Goal: Task Accomplishment & Management: Manage account settings

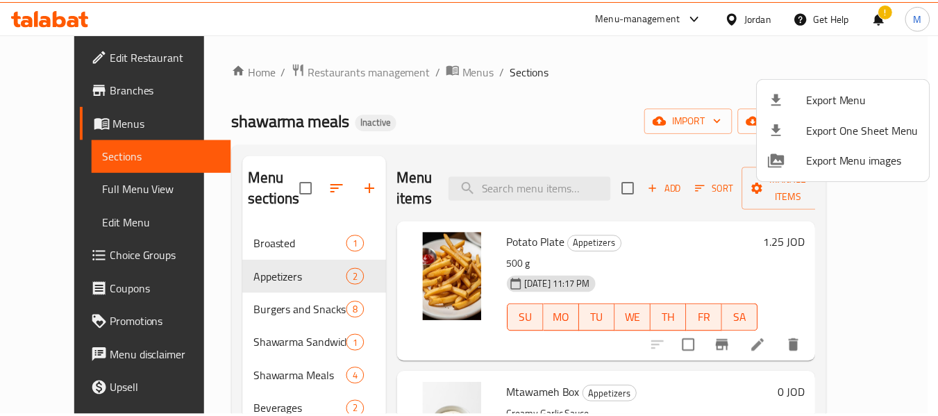
scroll to position [56, 0]
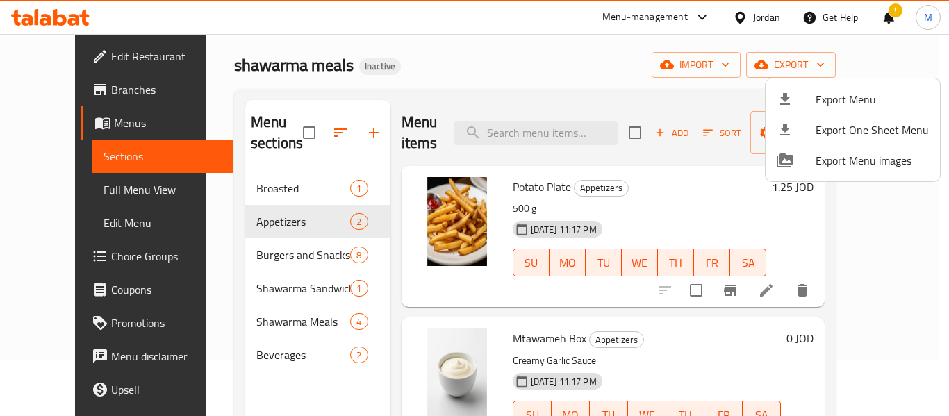
click at [399, 76] on div at bounding box center [474, 208] width 949 height 416
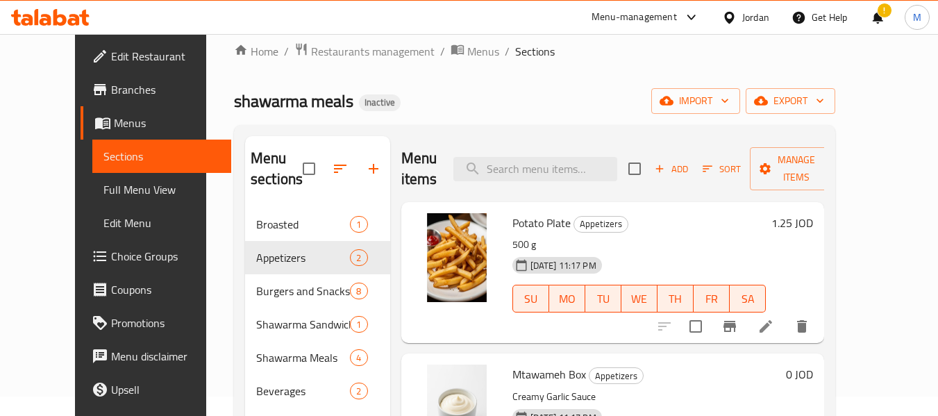
scroll to position [0, 0]
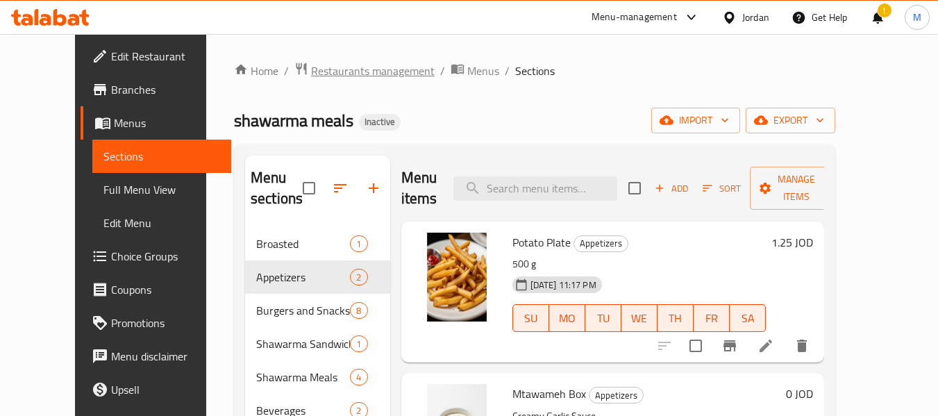
click at [336, 72] on span "Restaurants management" at bounding box center [373, 70] width 124 height 17
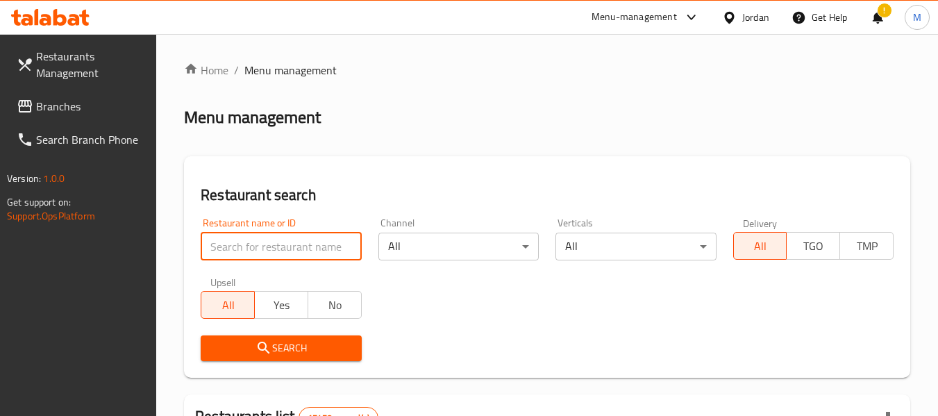
click at [337, 239] on input "search" at bounding box center [281, 247] width 160 height 28
paste input "CITY FIRE"
type input "CITY FIRE"
click button "Search" at bounding box center [281, 348] width 160 height 26
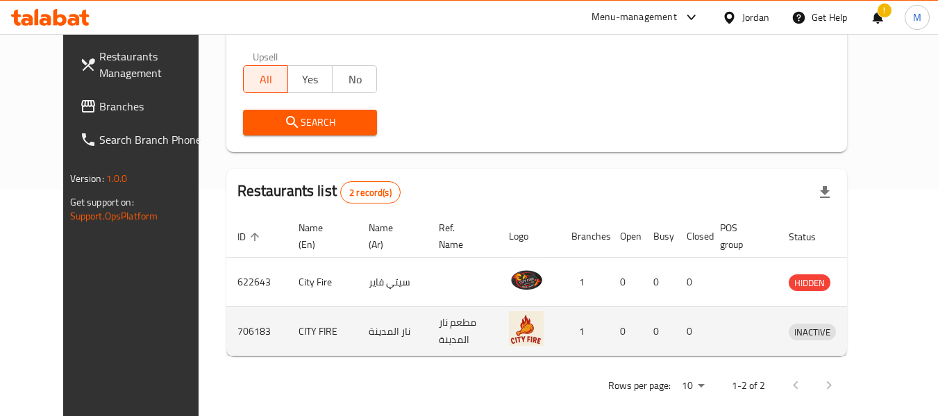
scroll to position [235, 0]
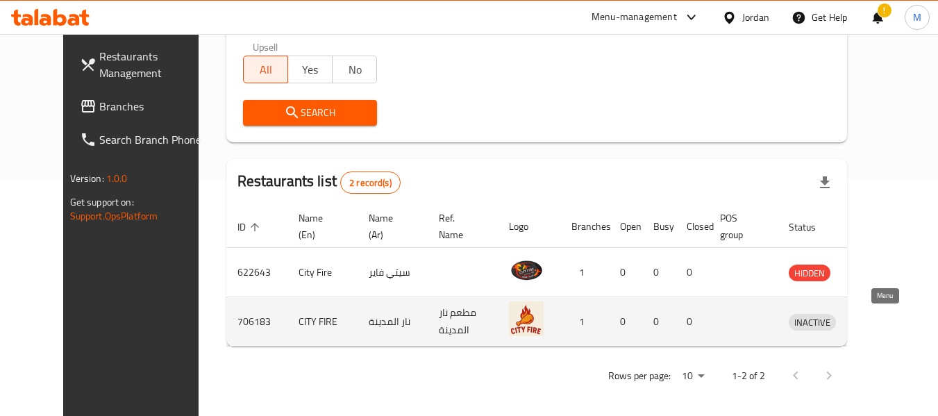
click at [880, 321] on icon "enhanced table" at bounding box center [872, 321] width 17 height 17
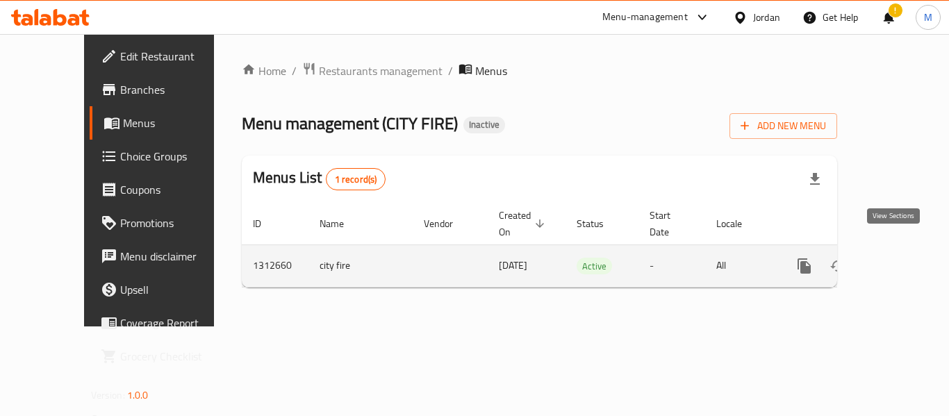
click at [902, 249] on link "enhanced table" at bounding box center [903, 265] width 33 height 33
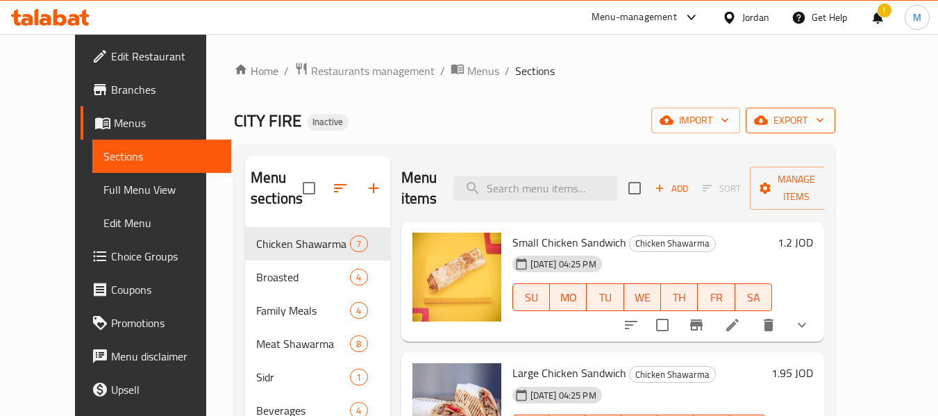
click at [824, 117] on span "export" at bounding box center [790, 120] width 67 height 17
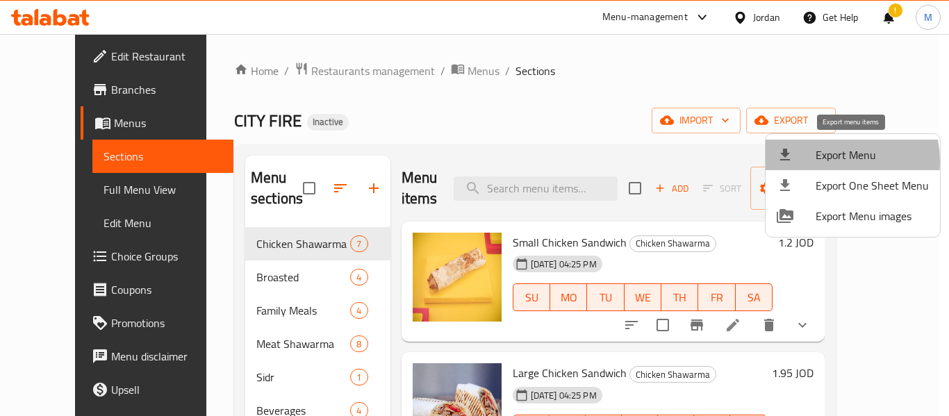
click at [826, 161] on span "Export Menu" at bounding box center [871, 155] width 113 height 17
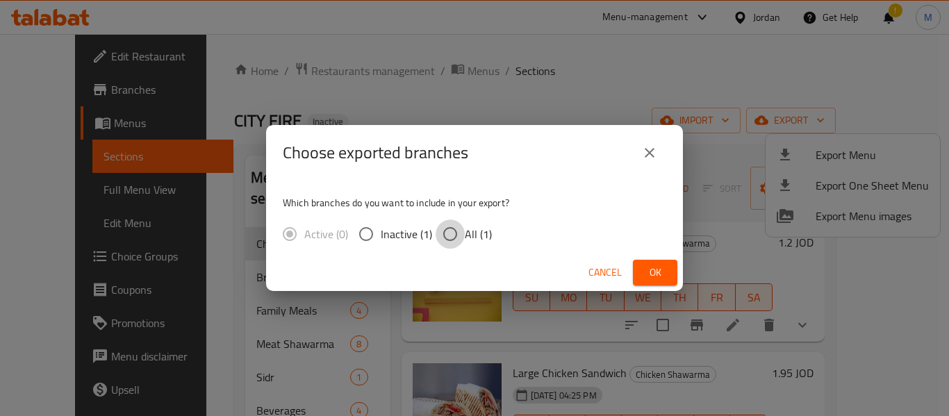
click at [449, 233] on input "All (1)" at bounding box center [449, 233] width 29 height 29
radio input "true"
click at [656, 260] on button "Ok" at bounding box center [655, 273] width 44 height 26
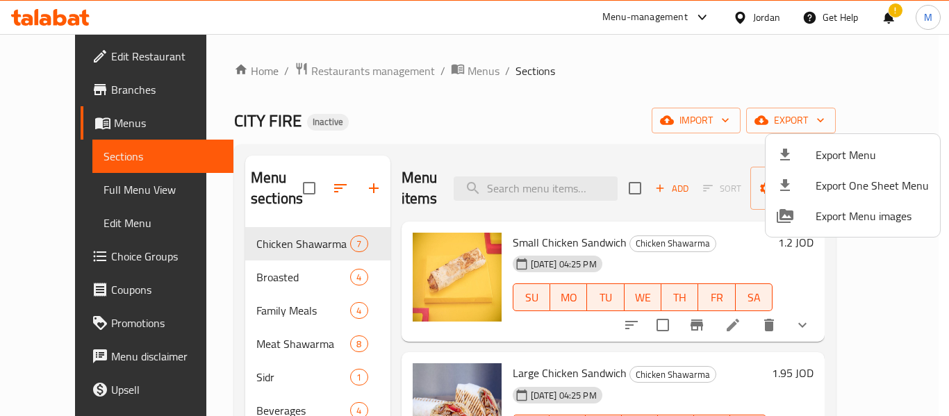
drag, startPoint x: 531, startPoint y: 120, endPoint x: 610, endPoint y: 9, distance: 136.0
click at [535, 109] on div at bounding box center [474, 208] width 949 height 416
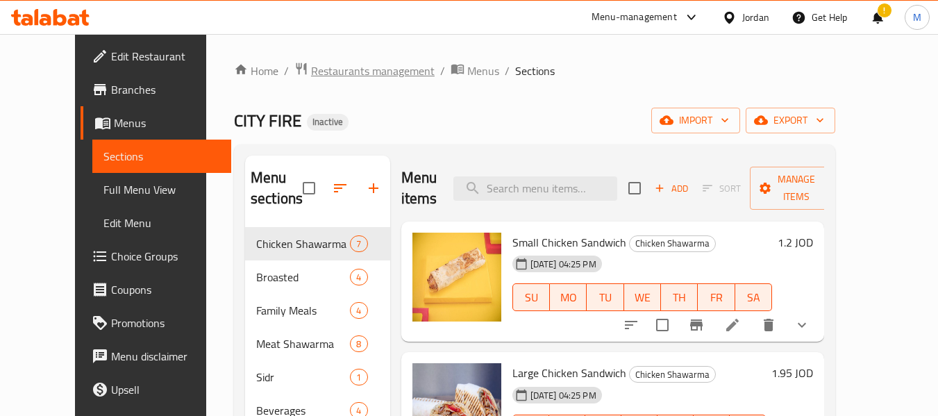
click at [340, 72] on span "Restaurants management" at bounding box center [373, 70] width 124 height 17
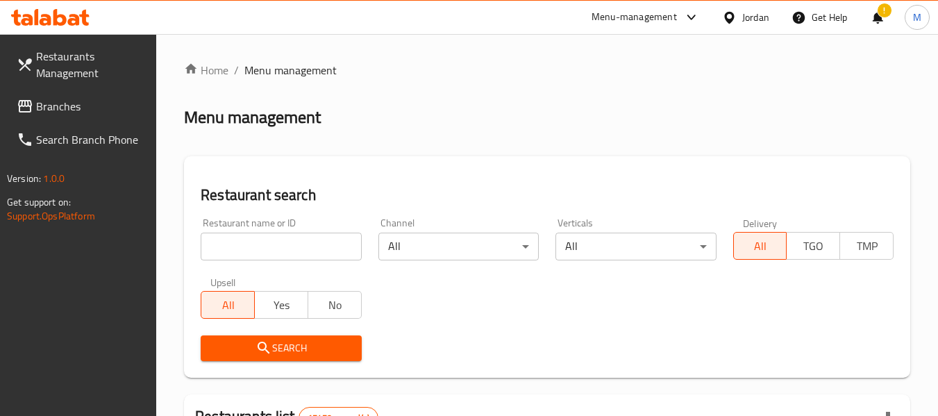
drag, startPoint x: 290, startPoint y: 250, endPoint x: 287, endPoint y: 268, distance: 18.2
click at [290, 250] on input "search" at bounding box center [281, 247] width 160 height 28
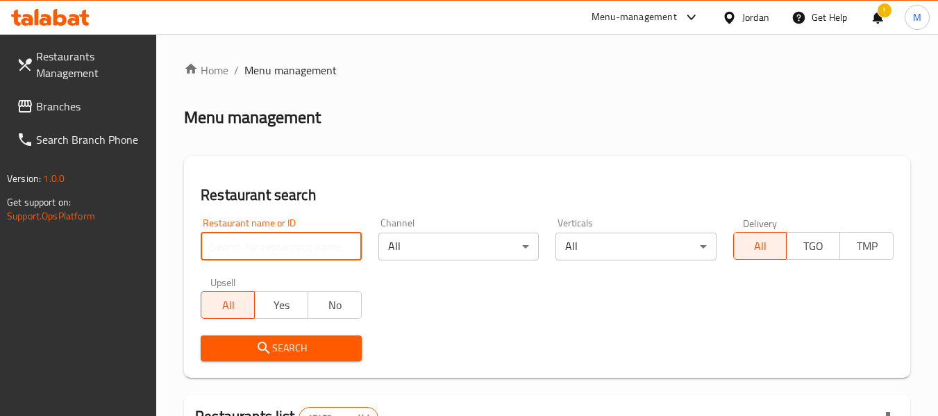
paste input "مطعم زُماريا"
type input "مطعم زُماريا"
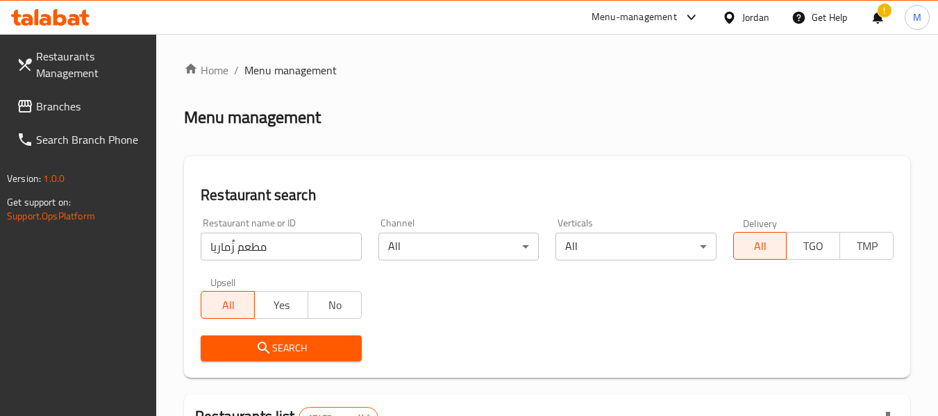
click at [290, 349] on span "Search" at bounding box center [281, 348] width 138 height 17
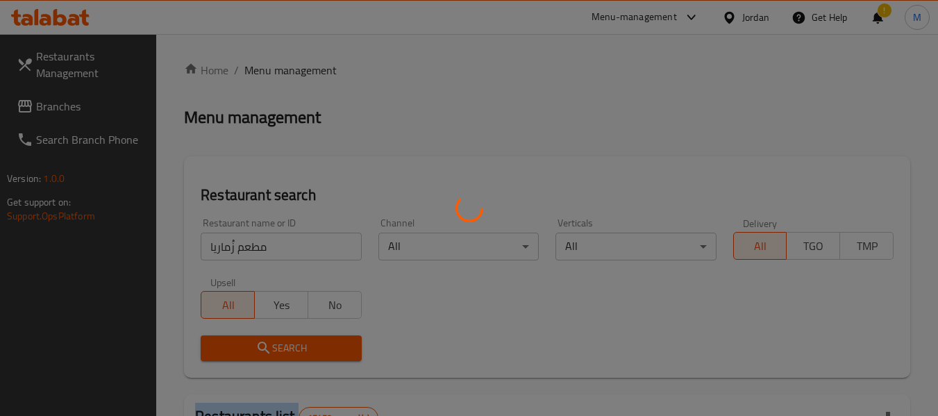
click at [290, 349] on div at bounding box center [469, 208] width 938 height 416
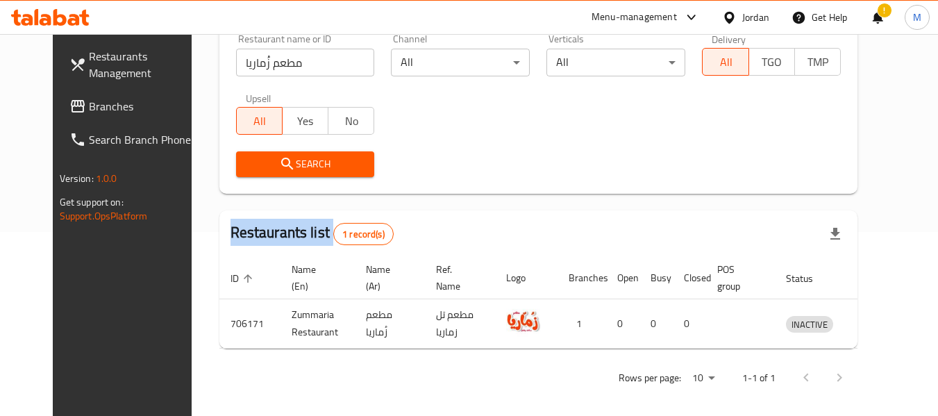
scroll to position [186, 0]
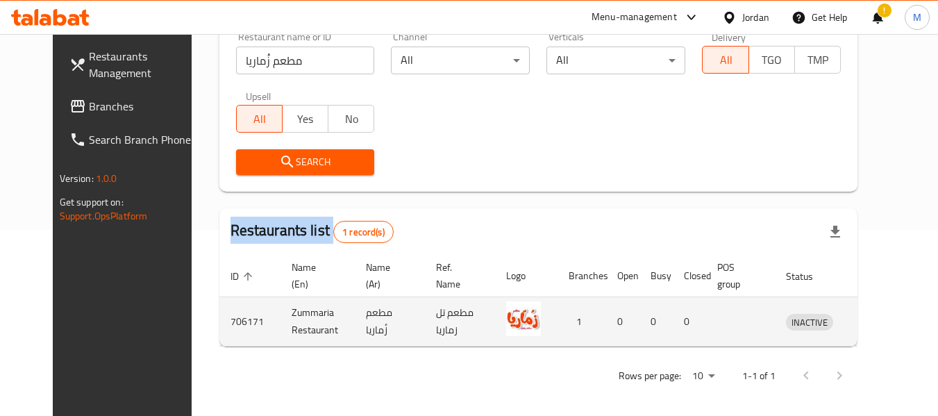
click at [878, 319] on icon "enhanced table" at bounding box center [869, 321] width 17 height 17
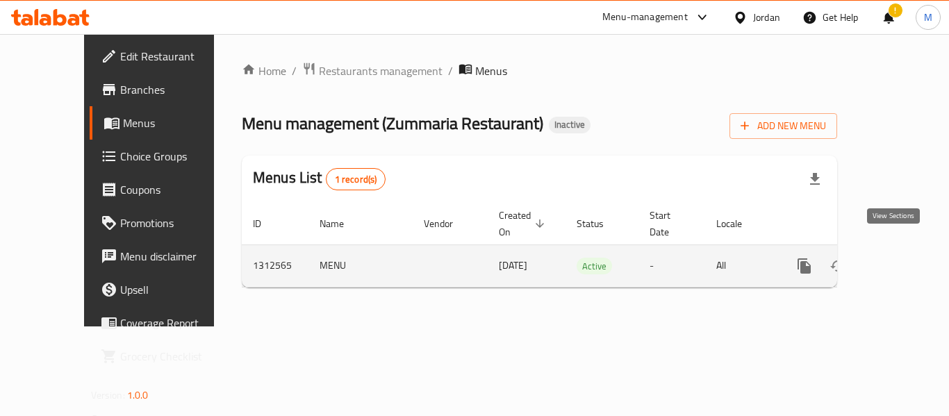
click at [900, 258] on icon "enhanced table" at bounding box center [904, 266] width 17 height 17
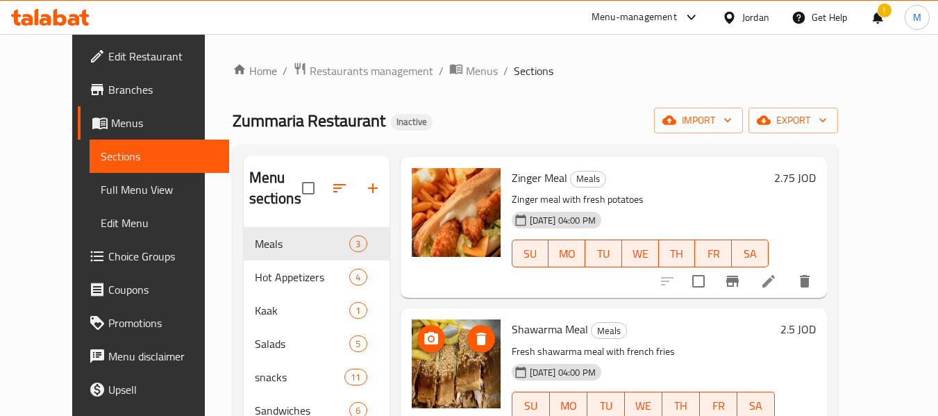
scroll to position [67, 0]
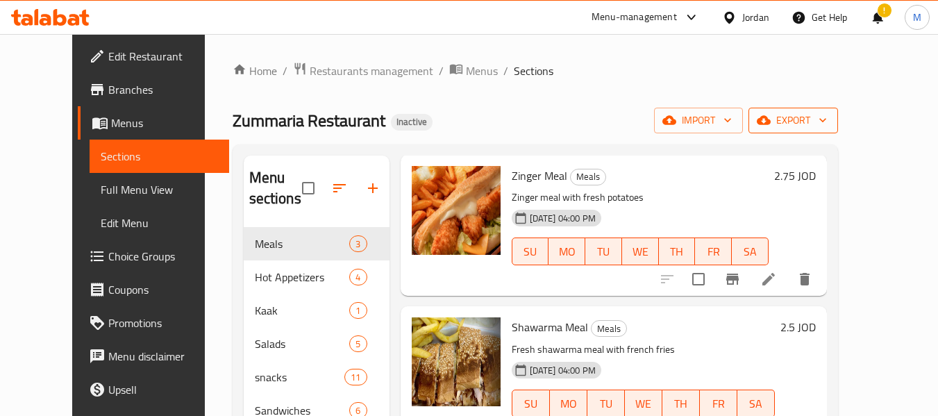
click at [827, 117] on span "export" at bounding box center [793, 120] width 67 height 17
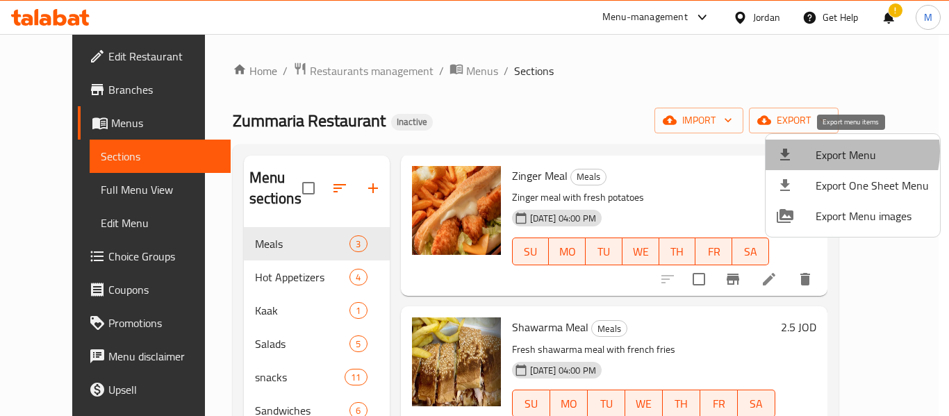
click at [846, 151] on span "Export Menu" at bounding box center [871, 155] width 113 height 17
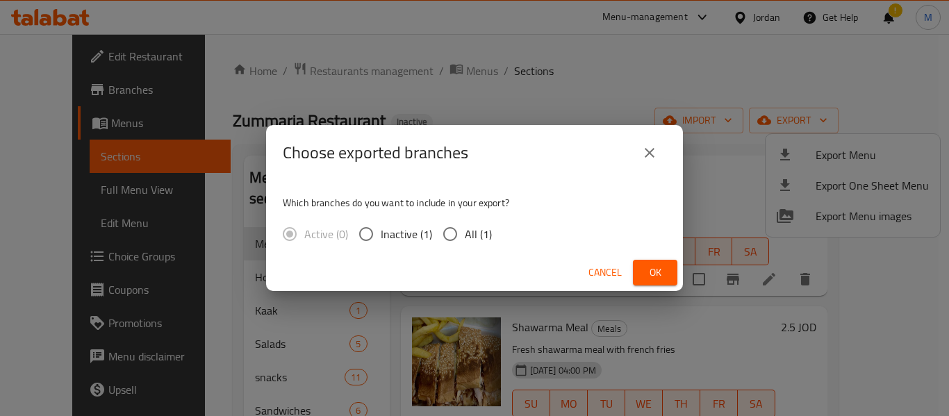
click at [475, 238] on span "All (1)" at bounding box center [478, 234] width 27 height 17
click at [465, 238] on input "All (1)" at bounding box center [449, 233] width 29 height 29
radio input "true"
click at [646, 269] on span "Ok" at bounding box center [655, 272] width 22 height 17
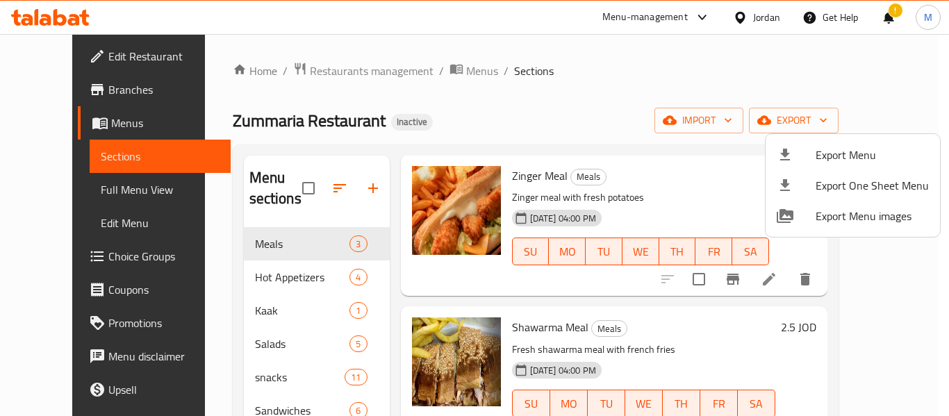
click at [58, 102] on div at bounding box center [474, 208] width 949 height 416
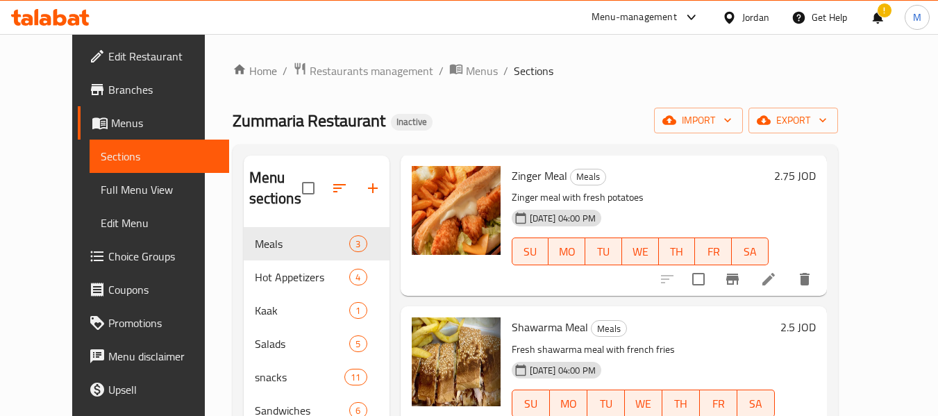
click at [108, 90] on span "Branches" at bounding box center [163, 89] width 110 height 17
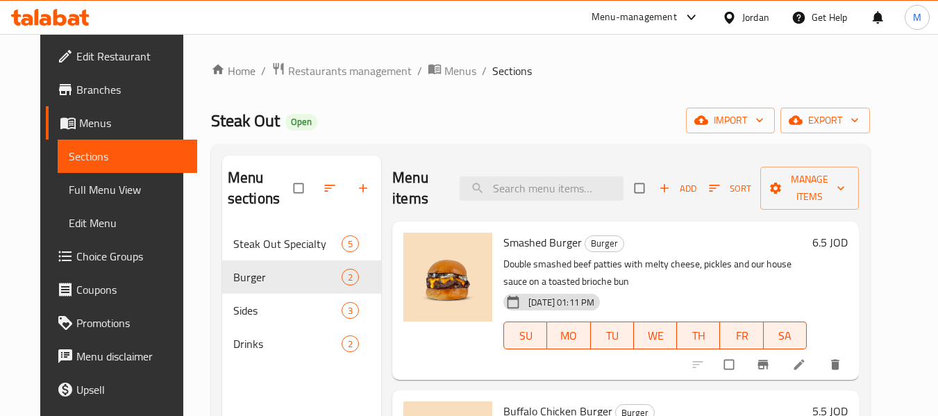
click at [737, 15] on div at bounding box center [732, 17] width 20 height 15
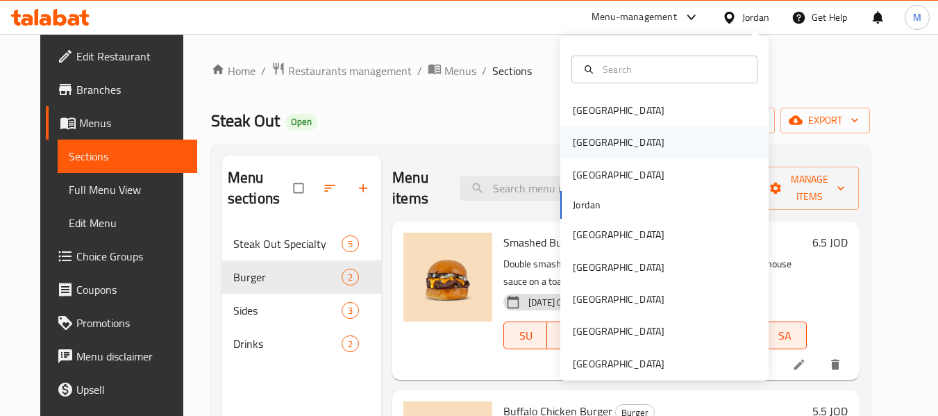
click at [593, 145] on div "[GEOGRAPHIC_DATA]" at bounding box center [619, 142] width 114 height 32
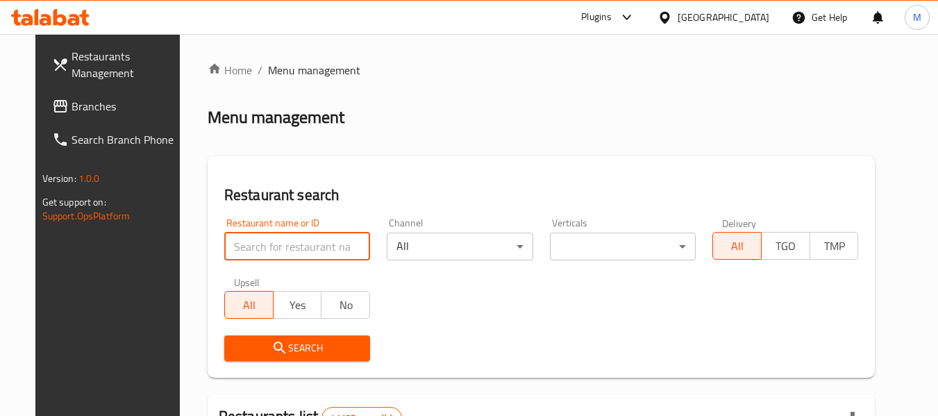
click at [276, 250] on input "search" at bounding box center [297, 247] width 146 height 28
paste input "Pidza"
type input "Pidza"
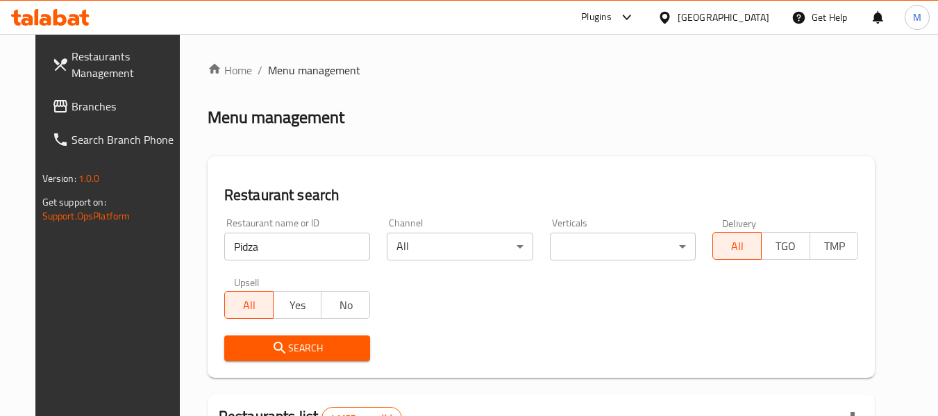
click at [253, 350] on span "Search" at bounding box center [297, 348] width 124 height 17
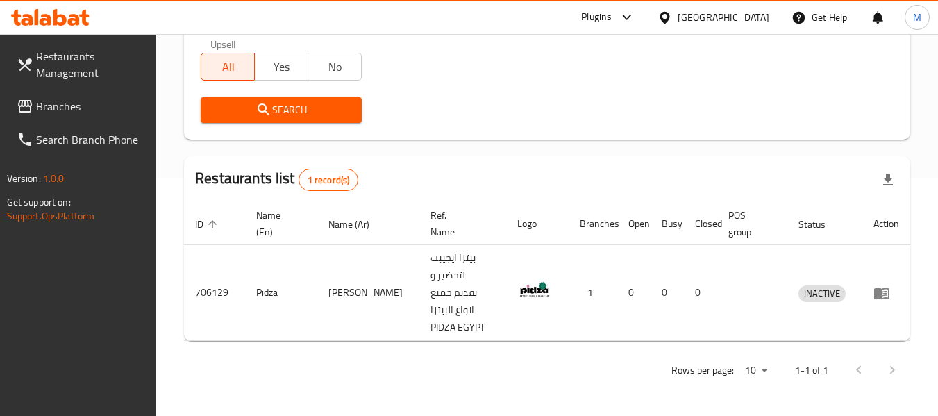
scroll to position [203, 0]
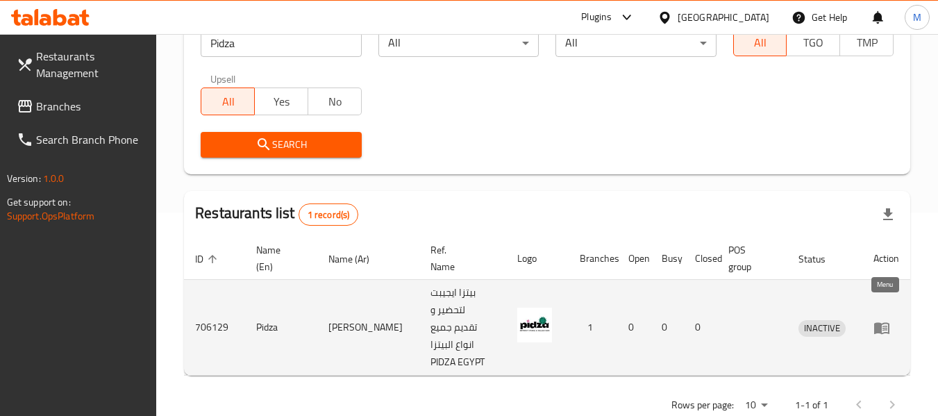
click at [877, 322] on icon "enhanced table" at bounding box center [881, 328] width 15 height 12
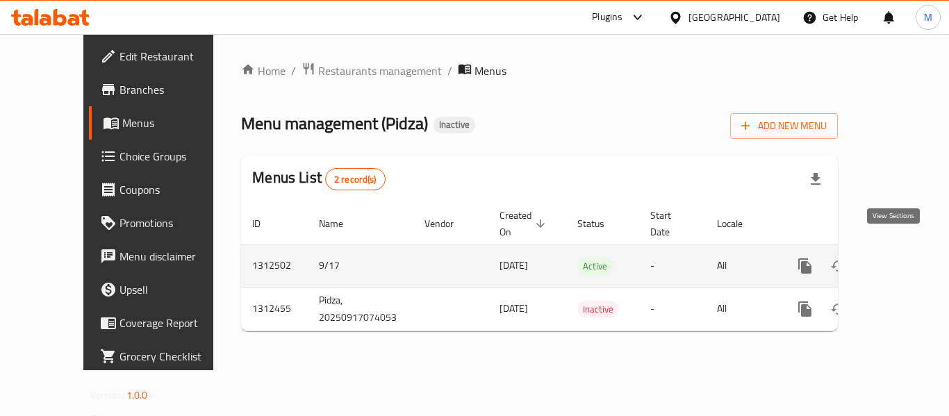
click at [896, 258] on icon "enhanced table" at bounding box center [904, 266] width 17 height 17
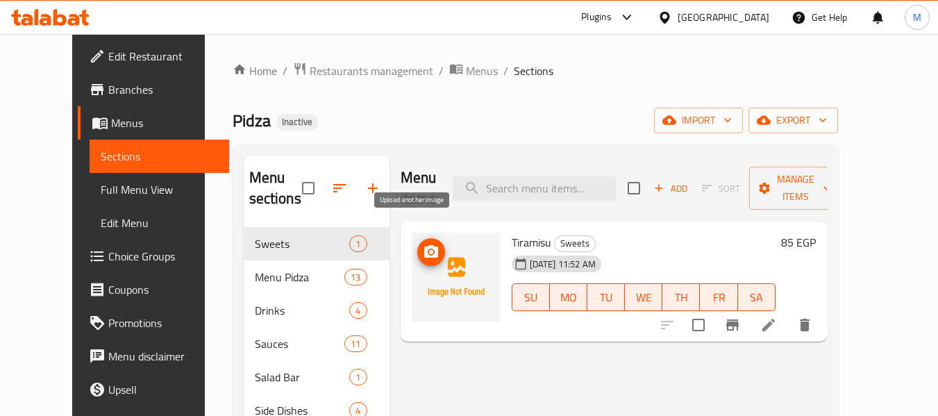
click at [424, 245] on icon "upload picture" at bounding box center [431, 251] width 14 height 12
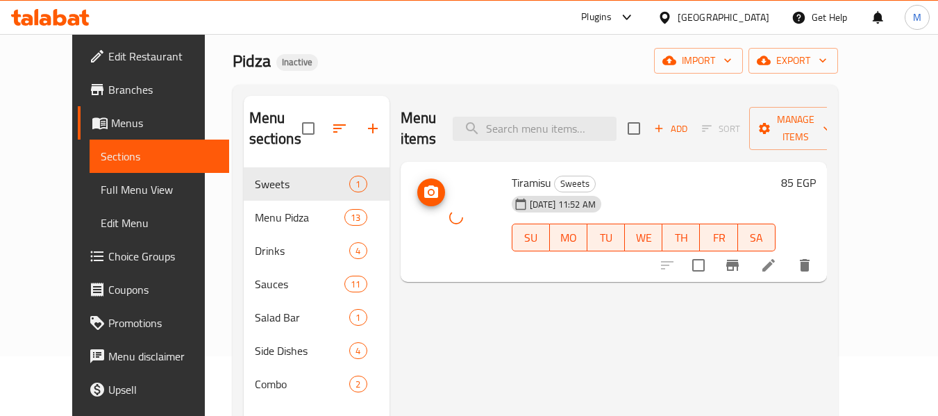
scroll to position [139, 0]
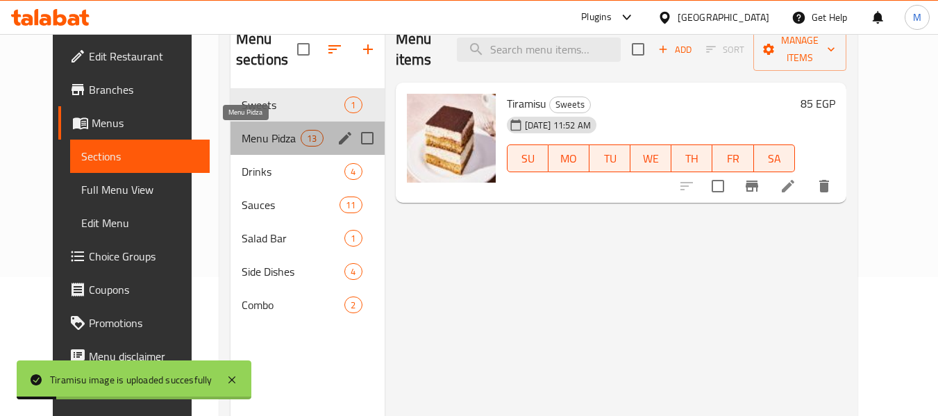
click at [242, 137] on span "Menu Pidza" at bounding box center [271, 138] width 59 height 17
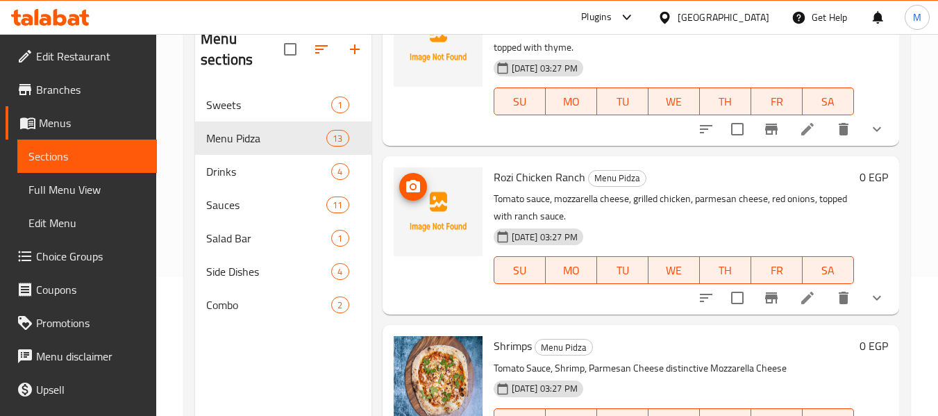
scroll to position [1736, 0]
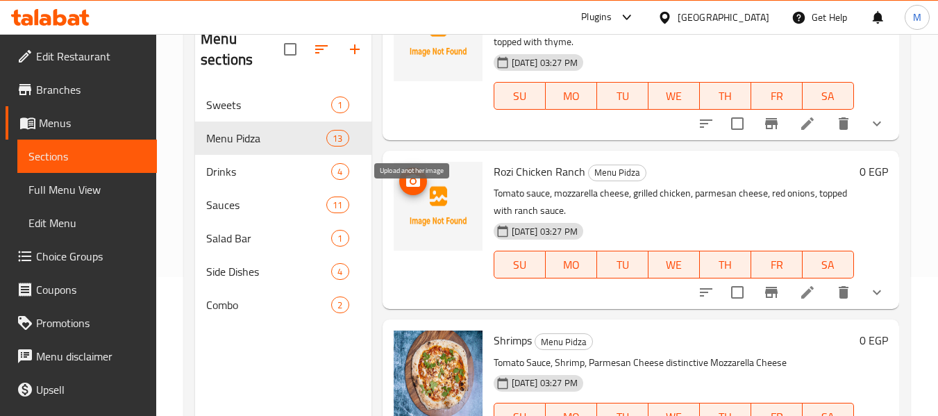
click at [408, 187] on icon "upload picture" at bounding box center [413, 180] width 14 height 12
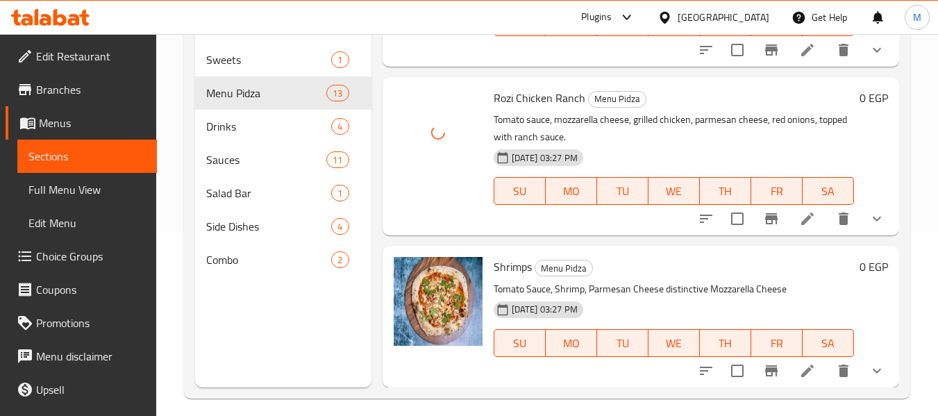
scroll to position [194, 0]
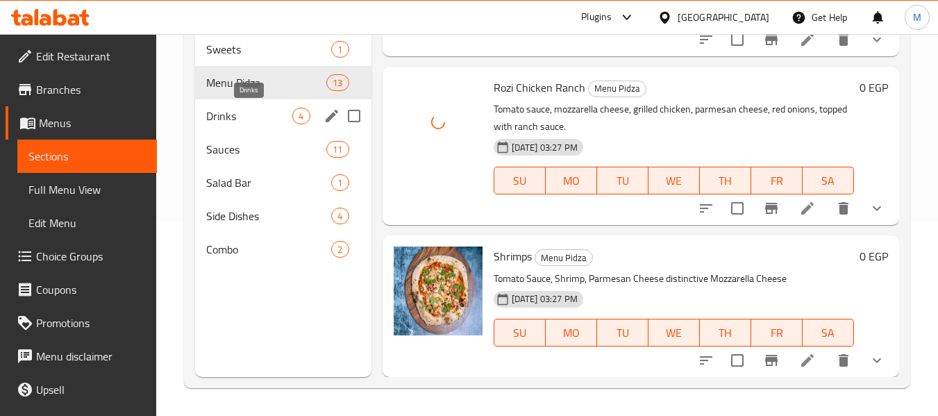
click at [237, 108] on span "Drinks" at bounding box center [249, 116] width 86 height 17
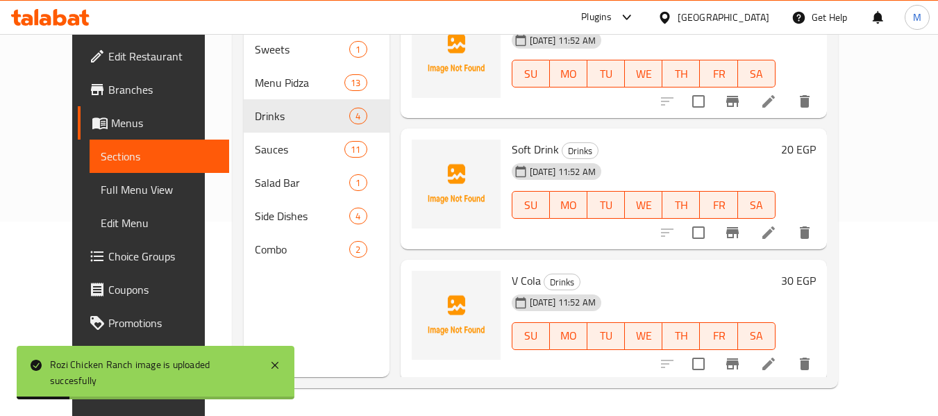
scroll to position [24, 0]
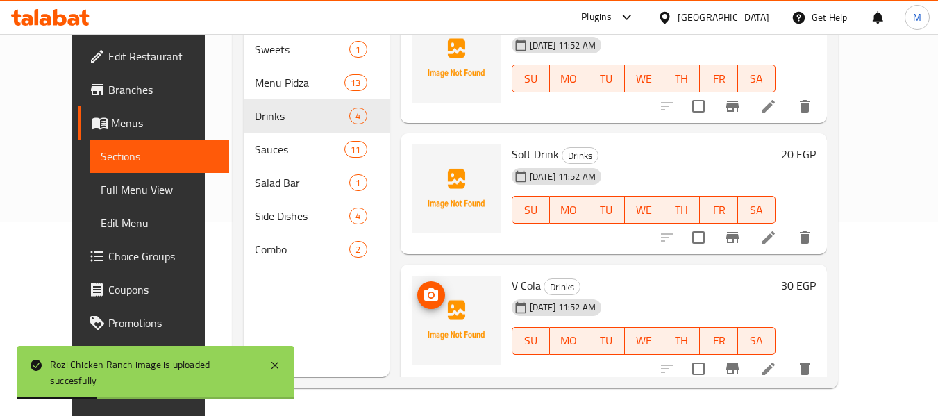
click at [424, 290] on icon "upload picture" at bounding box center [431, 294] width 14 height 12
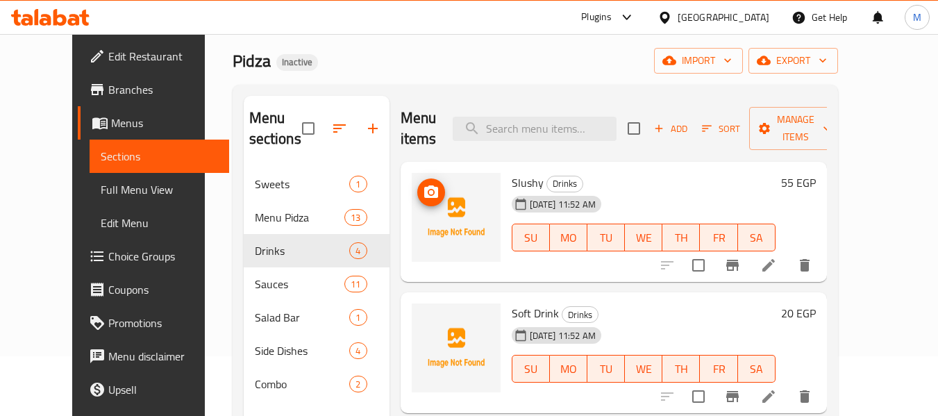
scroll to position [56, 0]
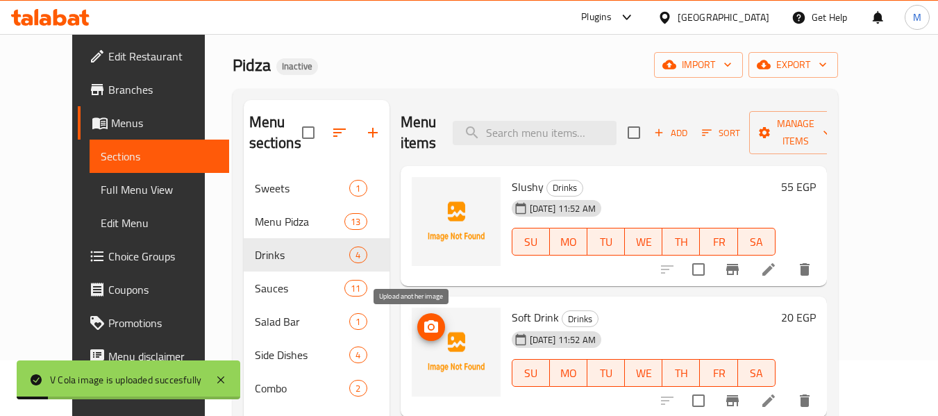
click at [423, 334] on icon "upload picture" at bounding box center [431, 327] width 17 height 17
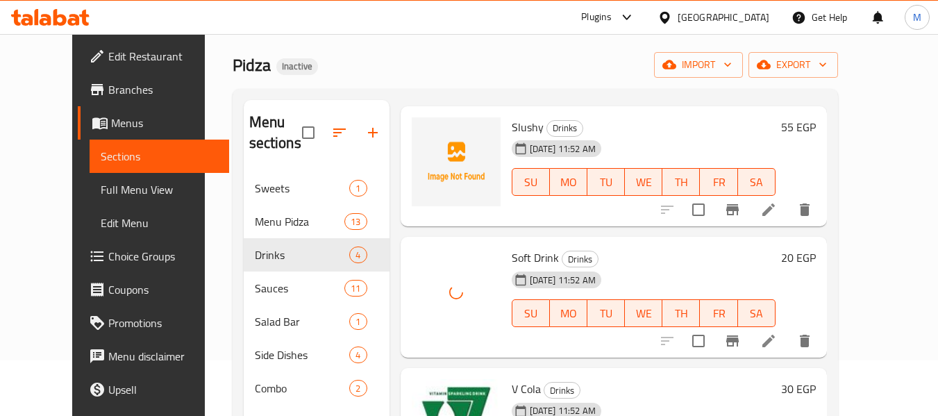
scroll to position [163, 0]
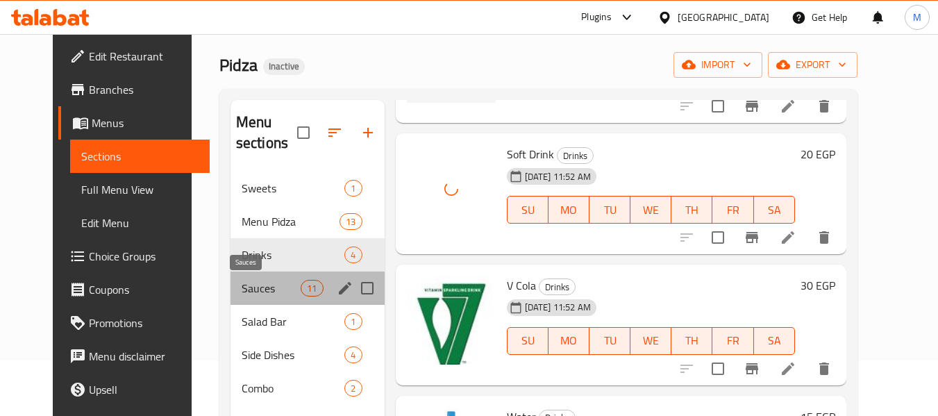
click at [253, 290] on span "Sauces" at bounding box center [271, 288] width 59 height 17
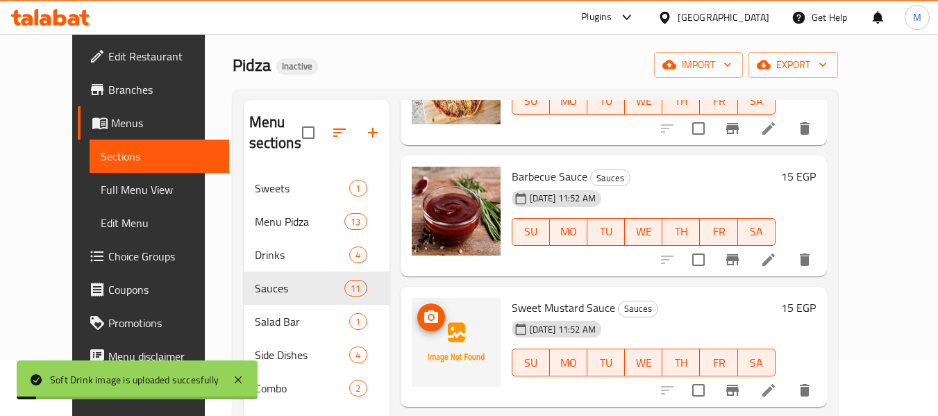
scroll to position [417, 0]
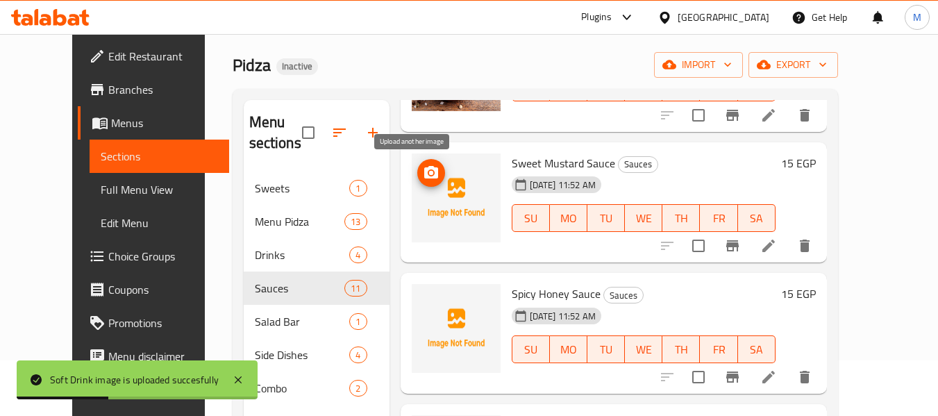
click at [424, 174] on icon "upload picture" at bounding box center [431, 172] width 14 height 12
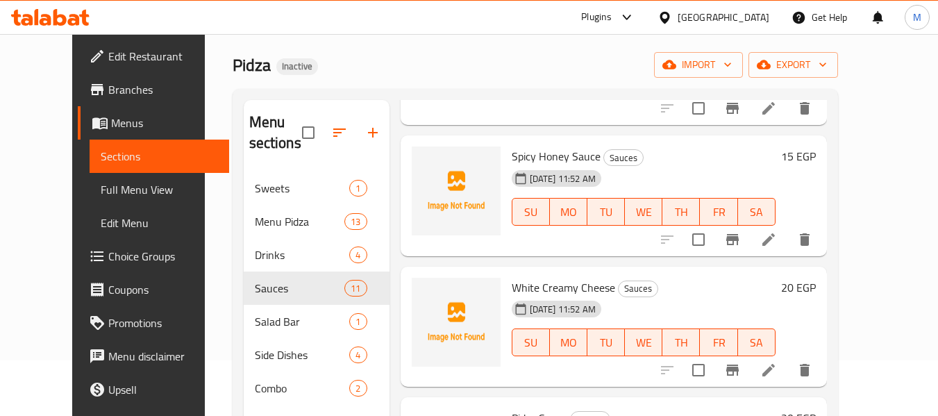
scroll to position [555, 0]
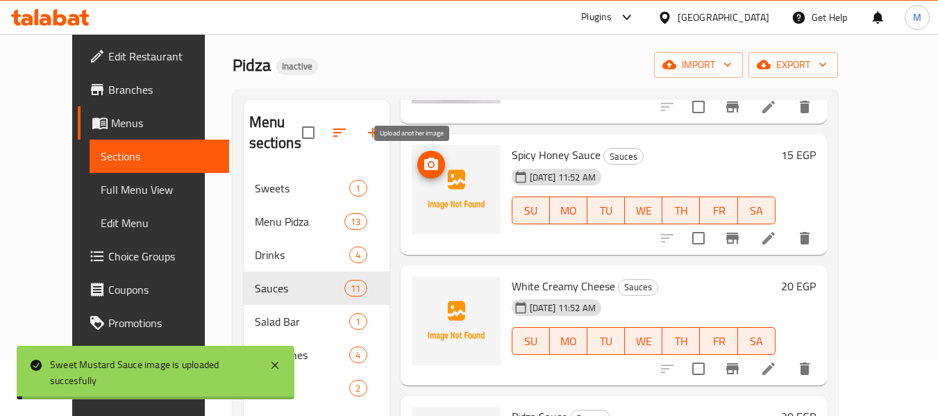
click at [424, 164] on icon "upload picture" at bounding box center [431, 164] width 14 height 12
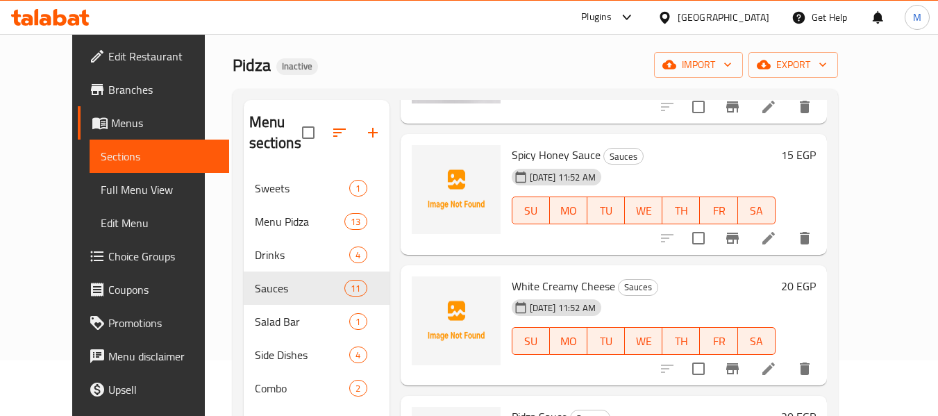
click at [548, 157] on span "Spicy Honey Sauce" at bounding box center [556, 154] width 89 height 21
copy h6 "Spicy Honey Sauce"
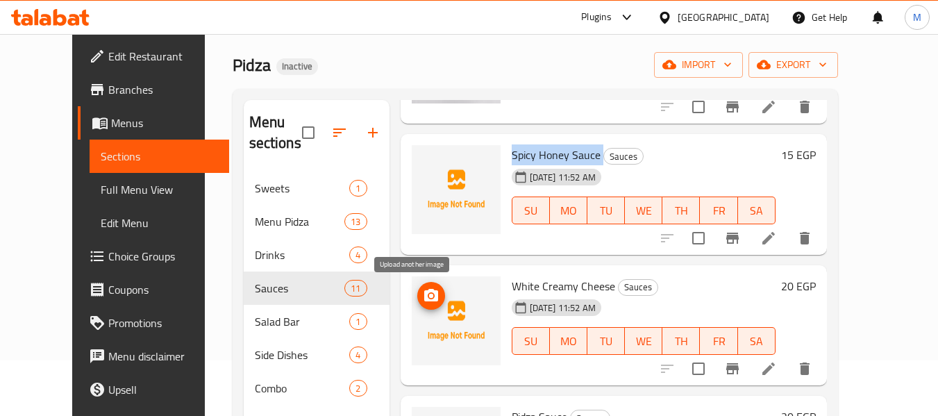
click at [424, 293] on icon "upload picture" at bounding box center [431, 295] width 14 height 12
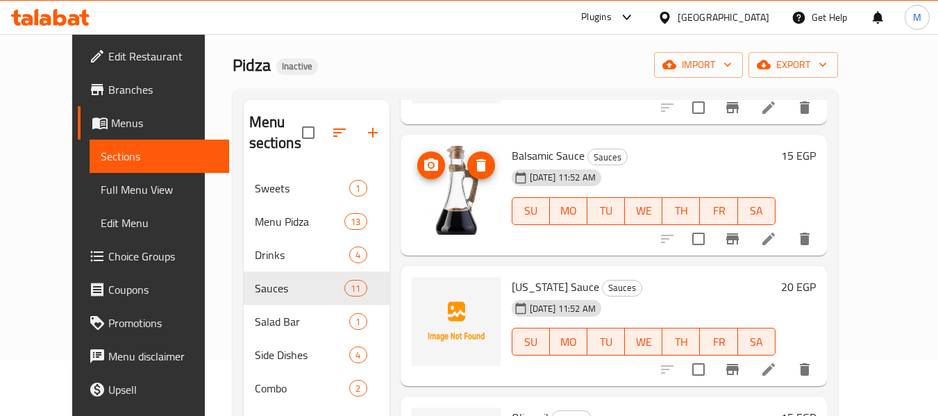
scroll to position [972, 0]
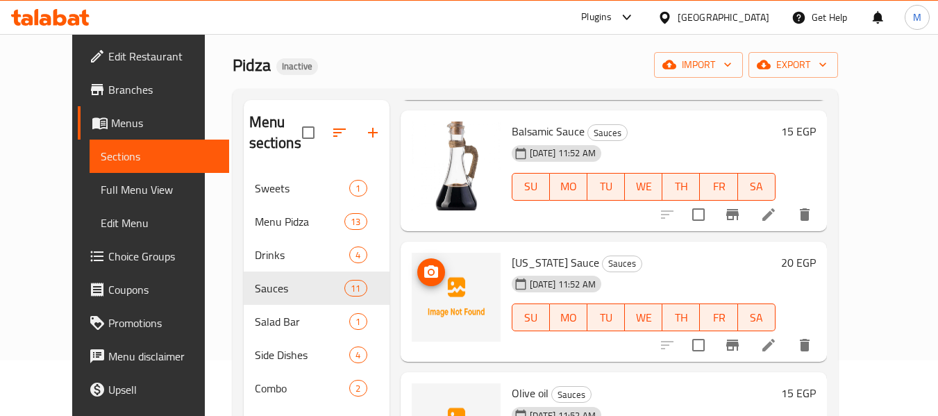
click at [429, 274] on img at bounding box center [456, 297] width 89 height 89
click at [428, 273] on circle "upload picture" at bounding box center [430, 271] width 4 height 4
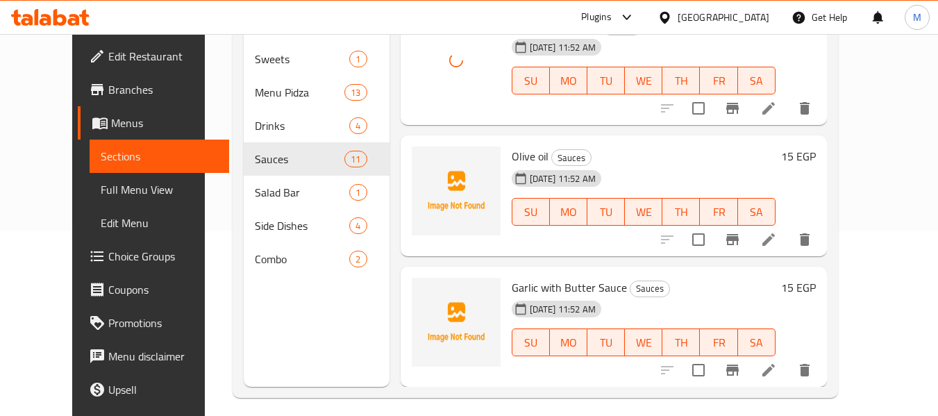
scroll to position [194, 0]
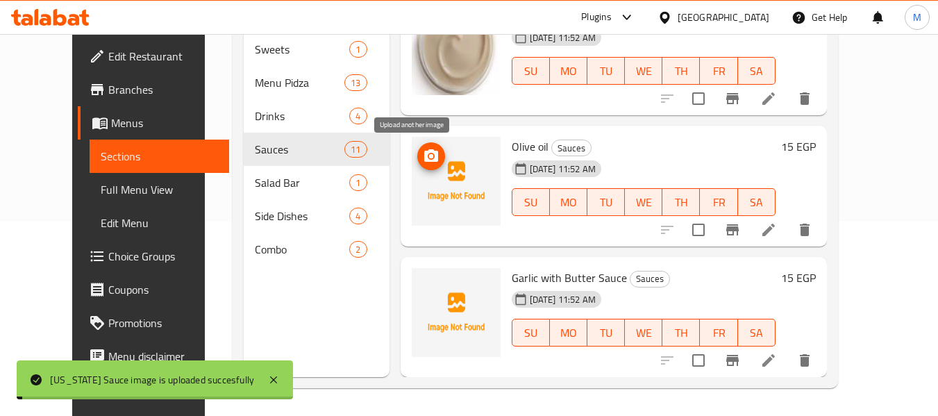
click at [424, 156] on icon "upload picture" at bounding box center [431, 155] width 14 height 12
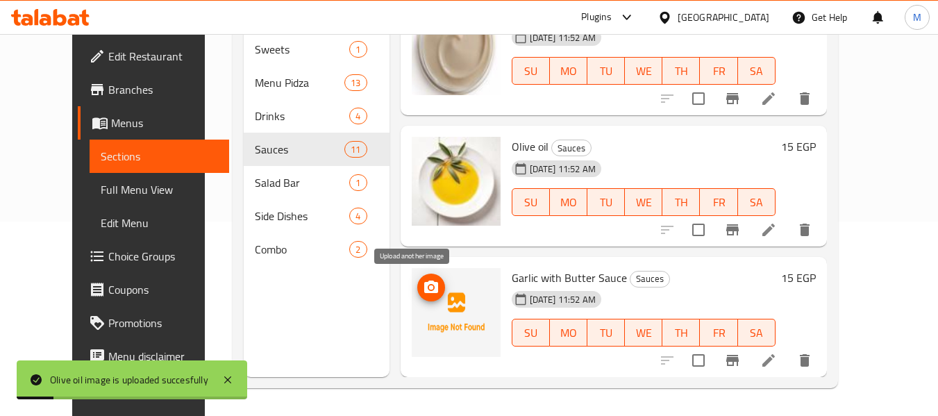
click at [423, 284] on icon "upload picture" at bounding box center [431, 287] width 17 height 17
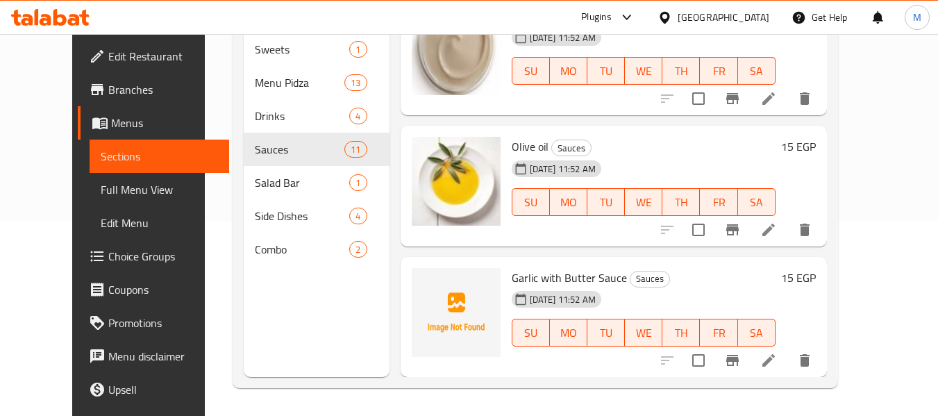
click at [549, 278] on span "Garlic with Butter Sauce" at bounding box center [569, 277] width 115 height 21
copy h6 "Garlic with Butter Sauce"
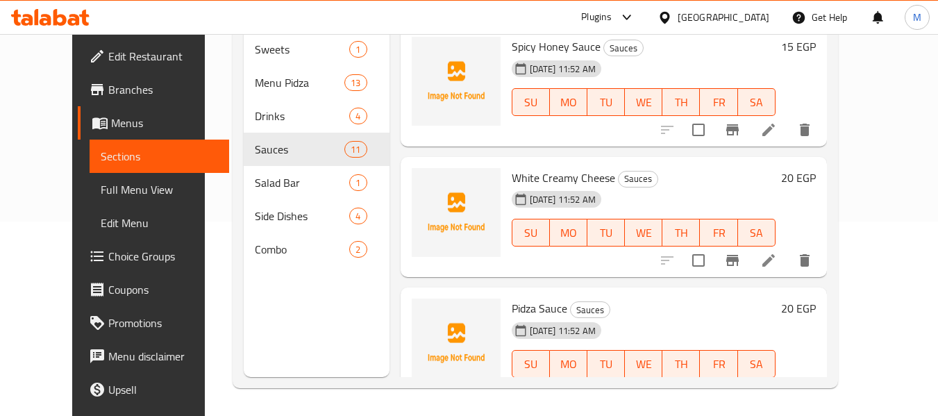
scroll to position [524, 0]
click at [574, 176] on span "White Creamy Cheese" at bounding box center [563, 178] width 103 height 21
copy h6 "White Creamy Cheese"
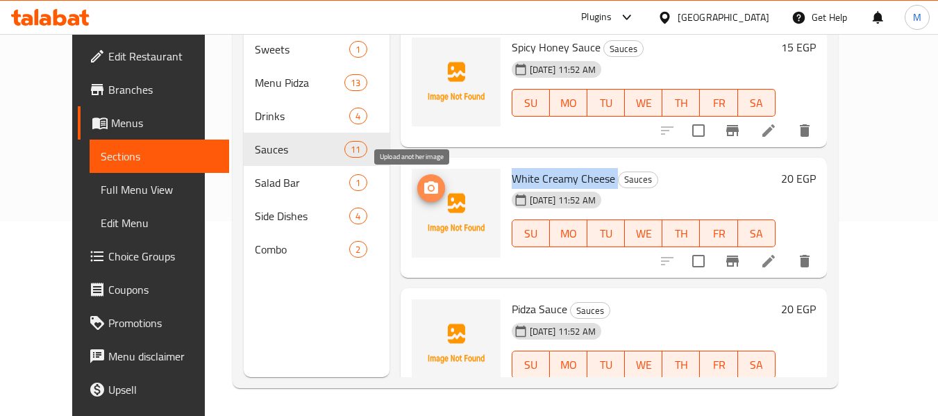
click at [424, 183] on icon "upload picture" at bounding box center [431, 187] width 14 height 12
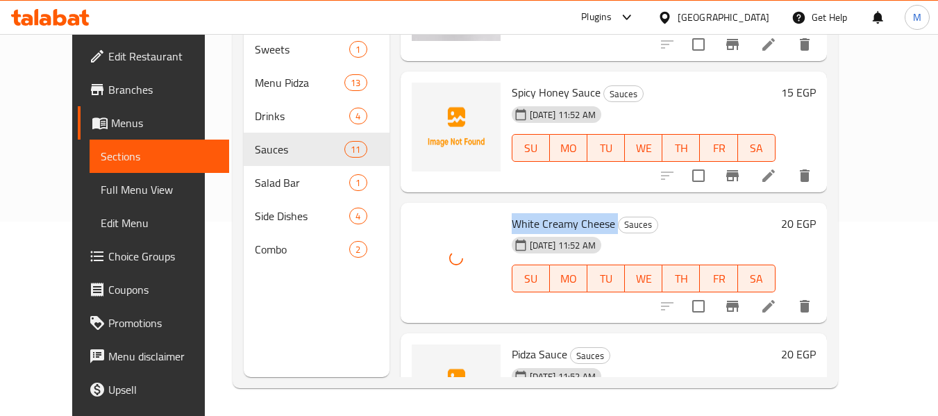
scroll to position [455, 0]
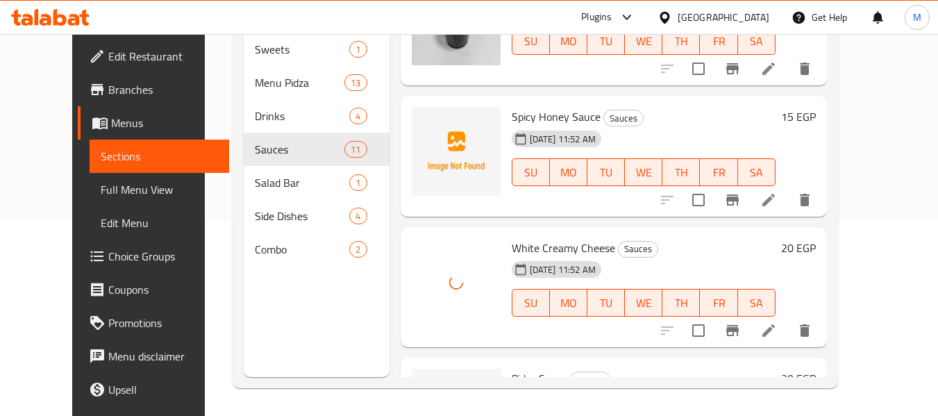
click at [546, 115] on span "Spicy Honey Sauce" at bounding box center [556, 116] width 89 height 21
copy h6 "Spicy Honey Sauce"
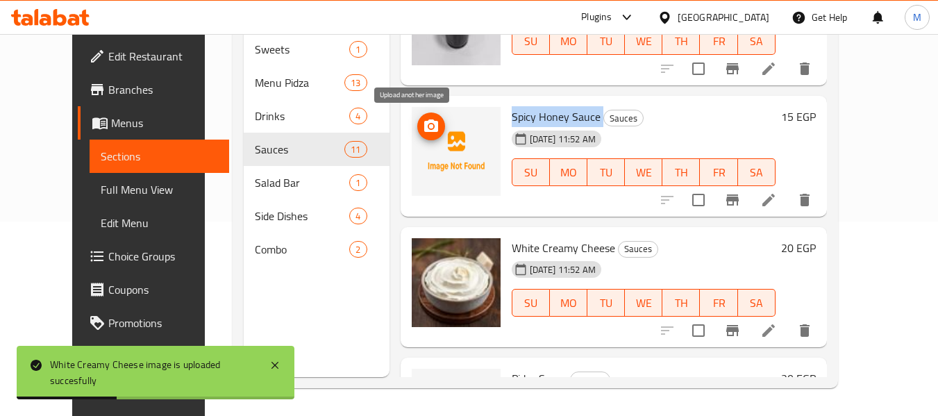
click at [423, 126] on icon "upload picture" at bounding box center [431, 126] width 17 height 17
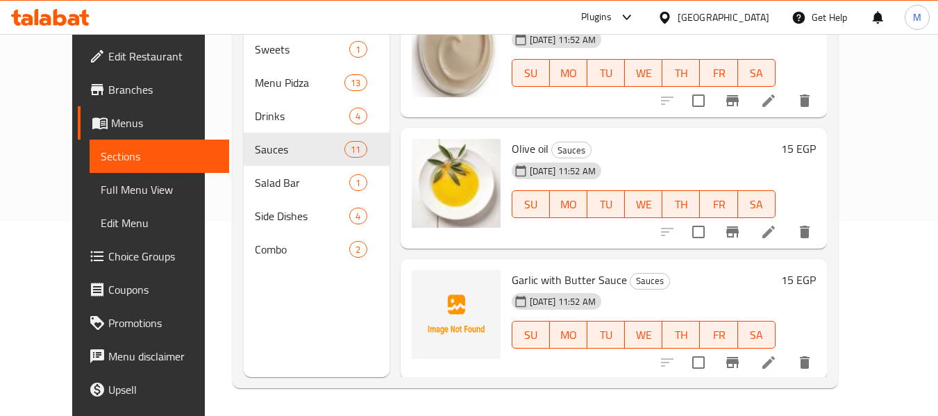
scroll to position [1080, 0]
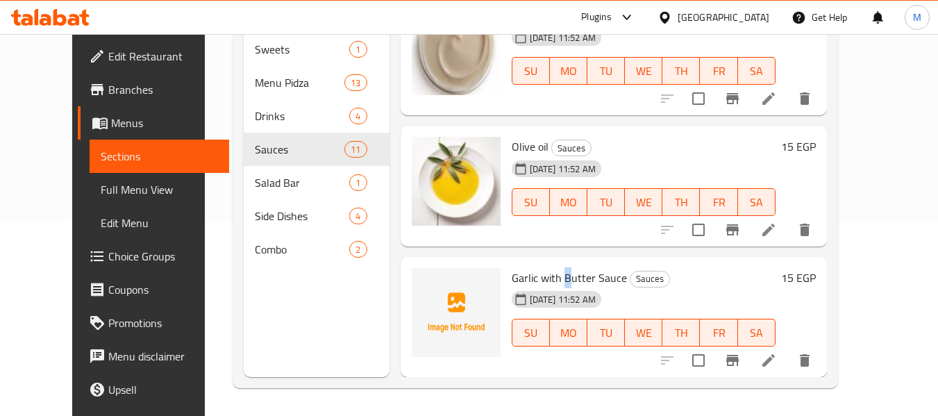
click at [549, 285] on span "Garlic with Butter Sauce" at bounding box center [569, 277] width 115 height 21
click at [587, 272] on span "Garlic with Butter Sauce" at bounding box center [569, 277] width 115 height 21
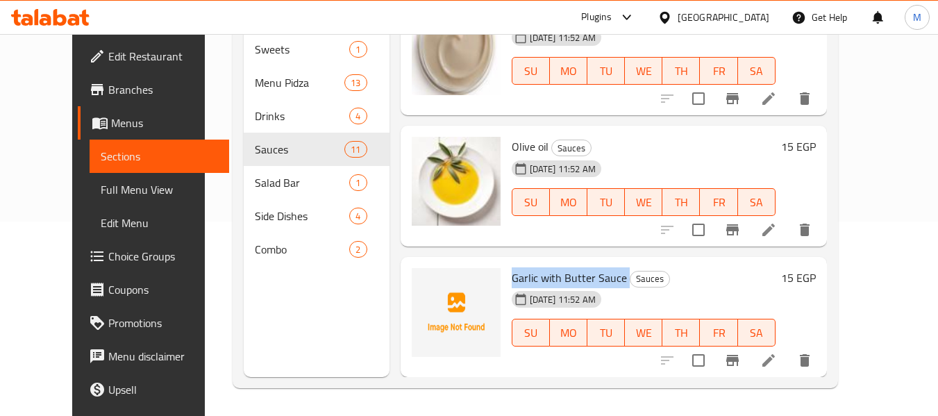
click at [587, 272] on span "Garlic with Butter Sauce" at bounding box center [569, 277] width 115 height 21
copy h6 "Garlic with Butter Sauce"
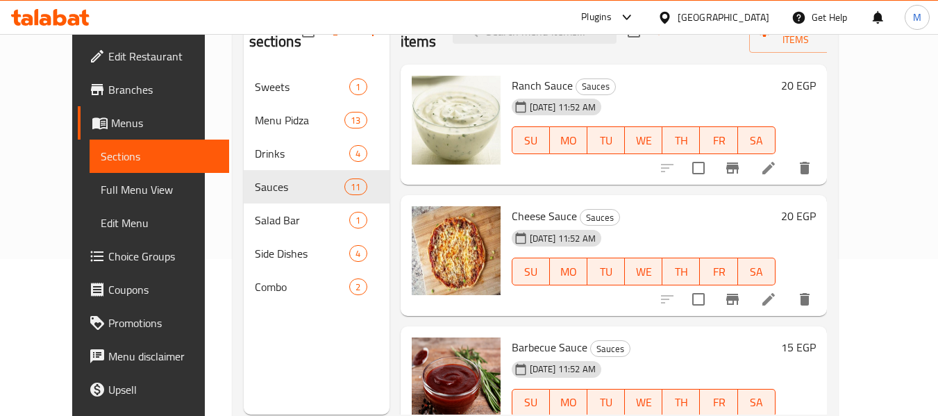
scroll to position [125, 0]
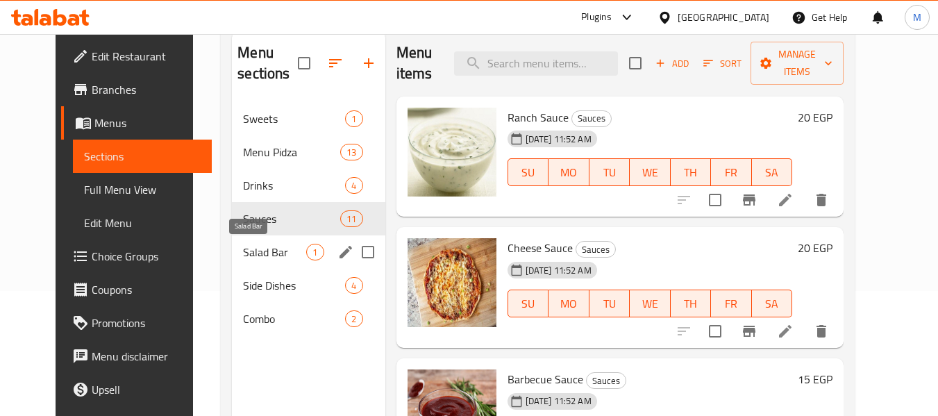
click at [243, 249] on span "Salad Bar" at bounding box center [274, 252] width 63 height 17
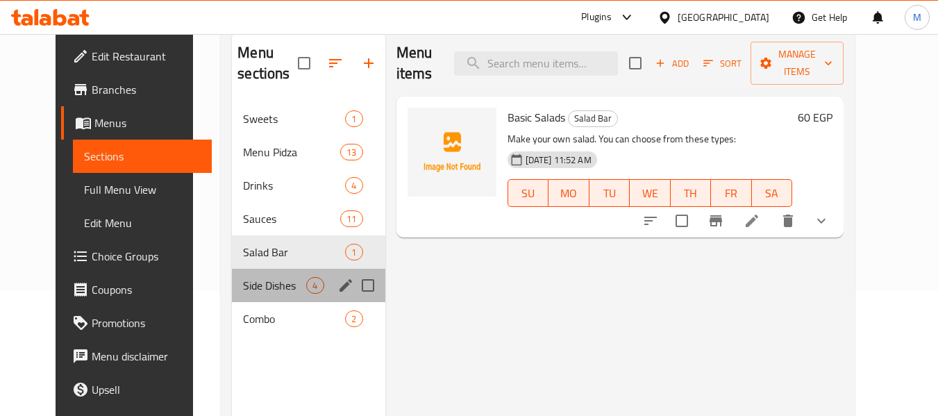
click at [253, 274] on div "Side Dishes 4" at bounding box center [308, 285] width 153 height 33
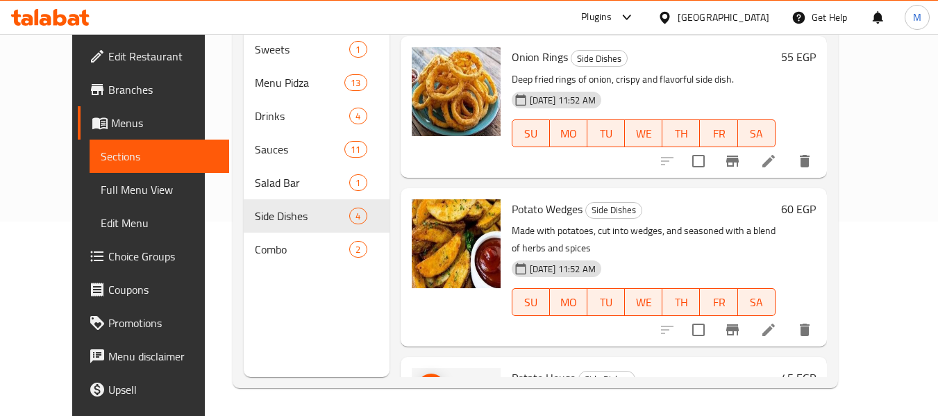
scroll to position [226, 0]
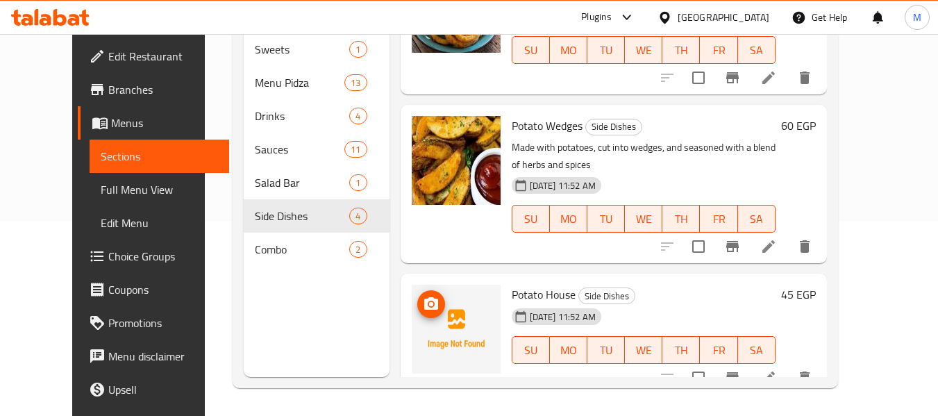
click at [421, 296] on span "upload picture" at bounding box center [431, 304] width 28 height 17
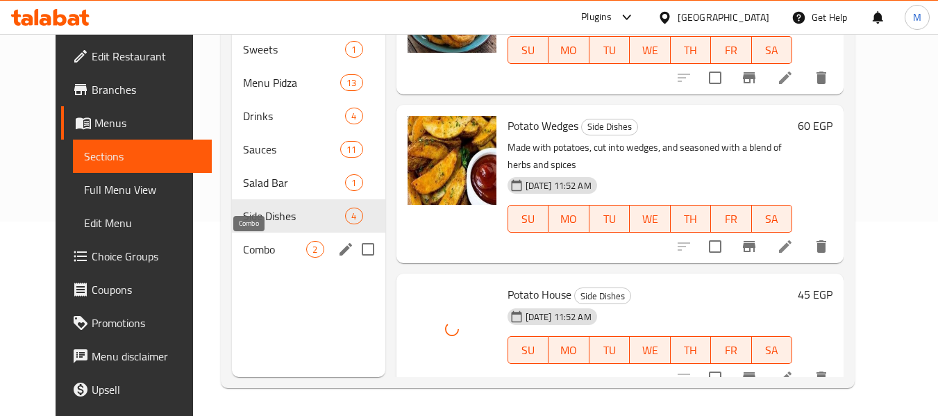
click at [243, 248] on span "Combo" at bounding box center [274, 249] width 63 height 17
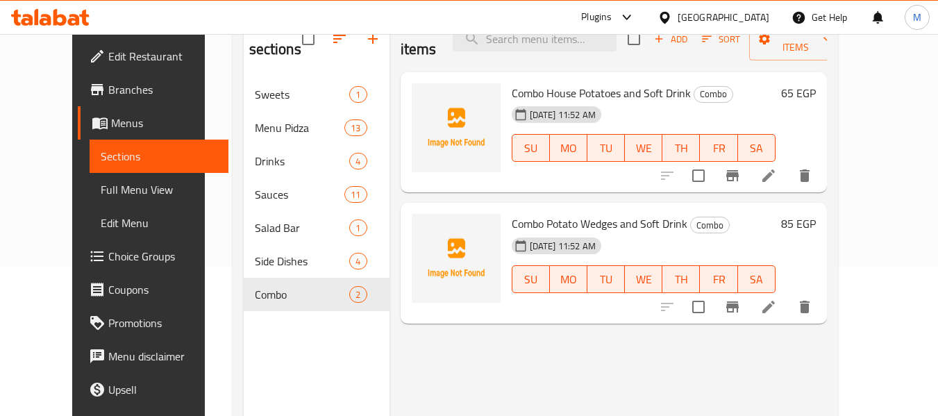
scroll to position [125, 0]
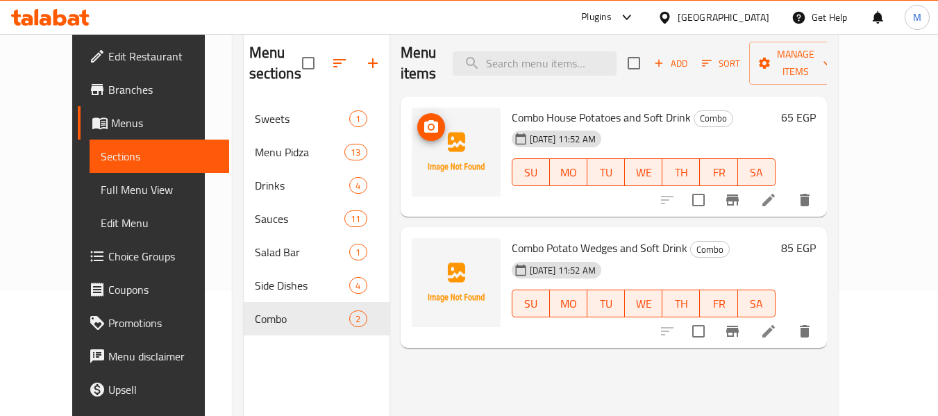
click at [423, 119] on icon "upload picture" at bounding box center [431, 127] width 17 height 17
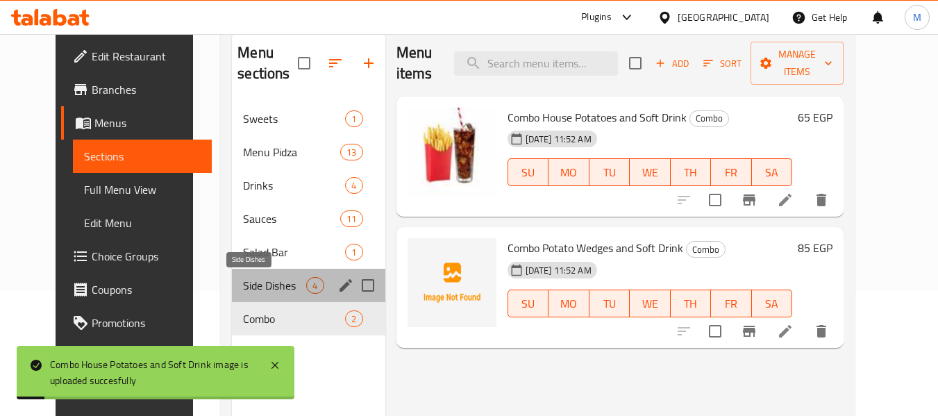
click at [251, 285] on span "Side Dishes" at bounding box center [274, 285] width 63 height 17
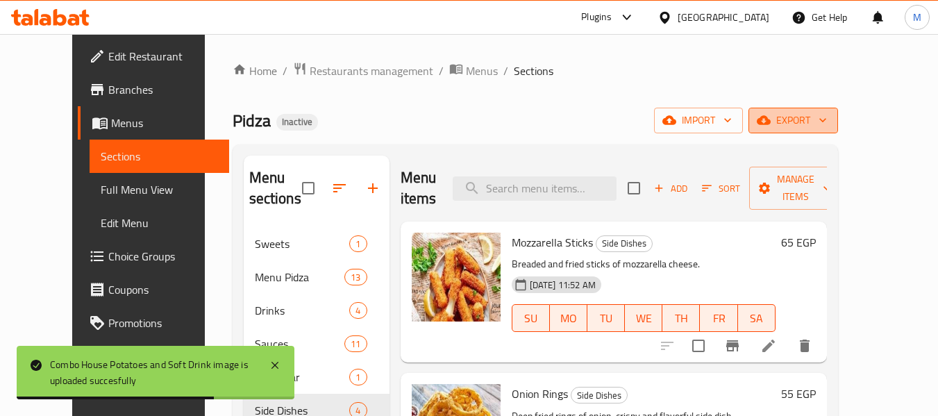
click at [827, 114] on span "export" at bounding box center [793, 120] width 67 height 17
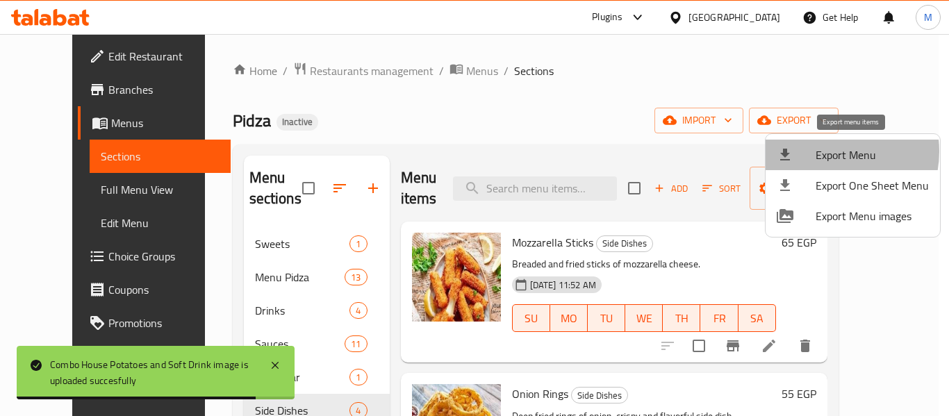
click at [825, 151] on span "Export Menu" at bounding box center [871, 155] width 113 height 17
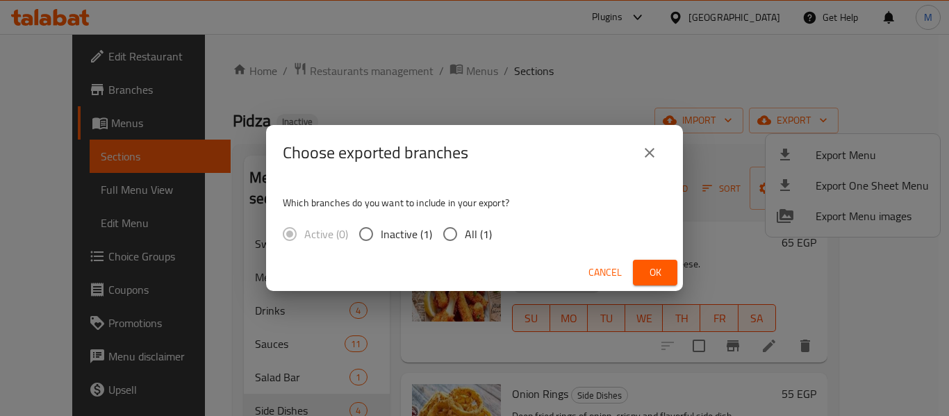
click at [477, 239] on span "All (1)" at bounding box center [478, 234] width 27 height 17
click at [465, 239] on input "All (1)" at bounding box center [449, 233] width 29 height 29
radio input "true"
click at [651, 265] on span "Ok" at bounding box center [655, 272] width 22 height 17
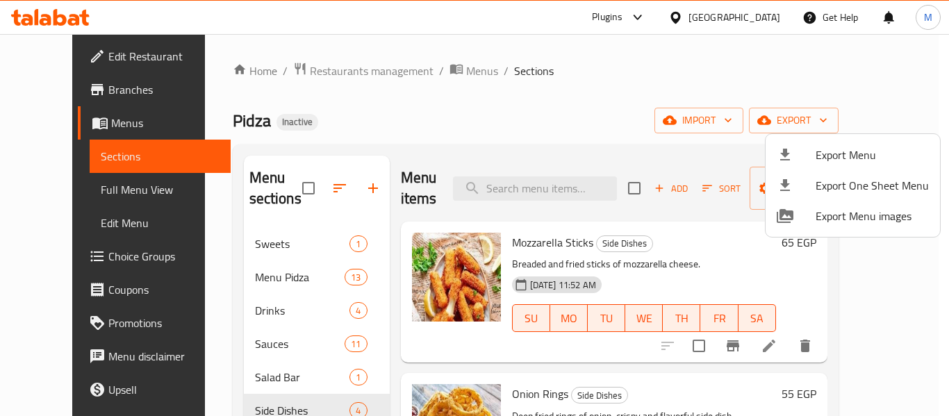
click at [513, 360] on div at bounding box center [474, 208] width 949 height 416
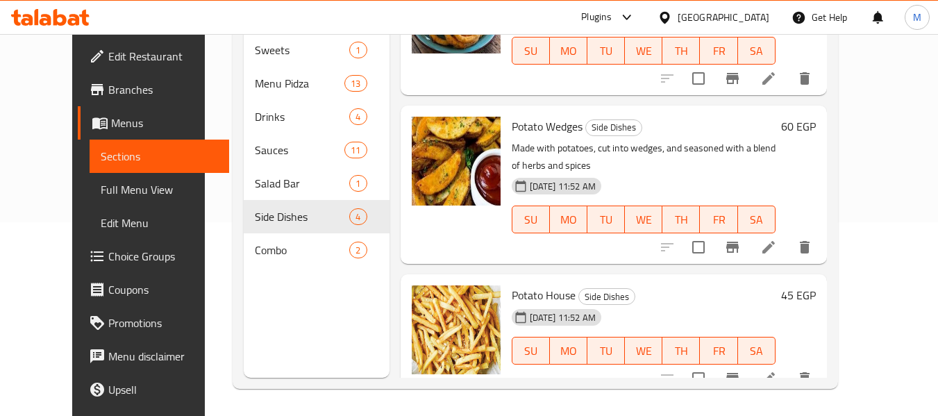
scroll to position [194, 0]
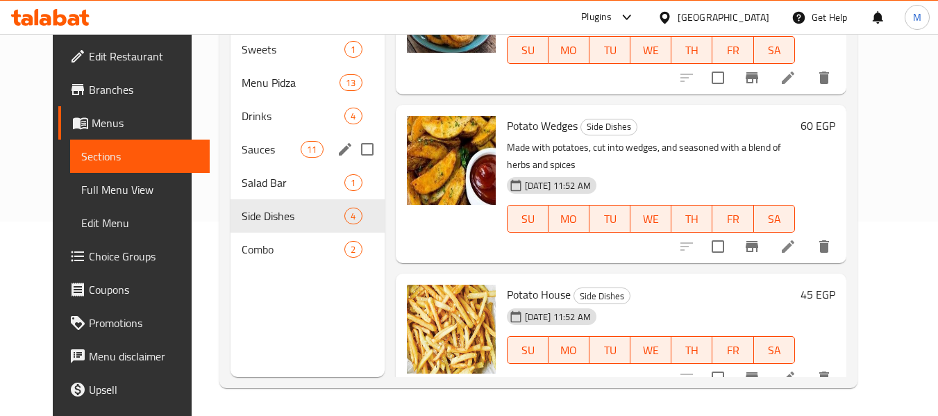
click at [251, 154] on span "Sauces" at bounding box center [271, 149] width 59 height 17
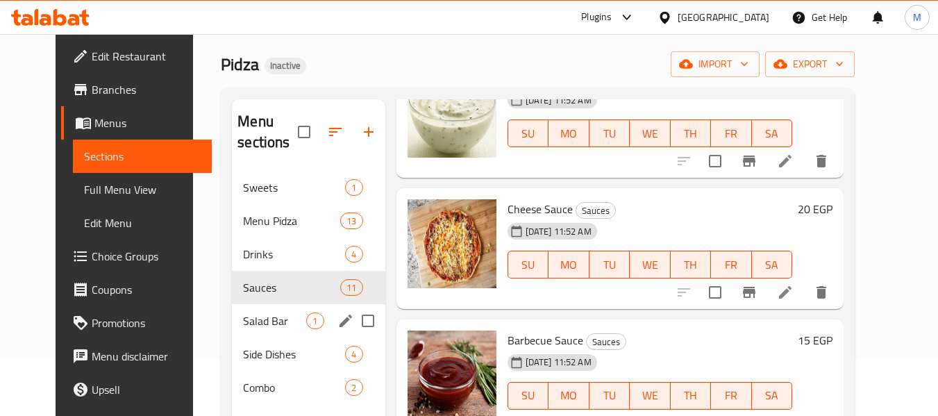
scroll to position [56, 0]
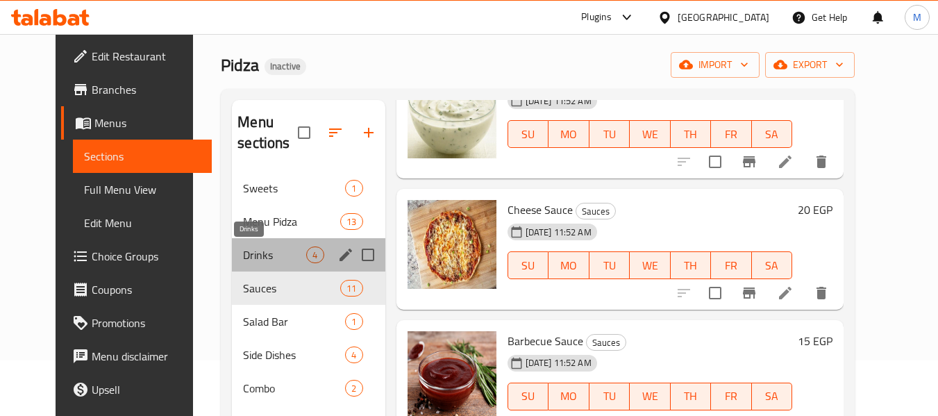
click at [243, 251] on span "Drinks" at bounding box center [274, 255] width 63 height 17
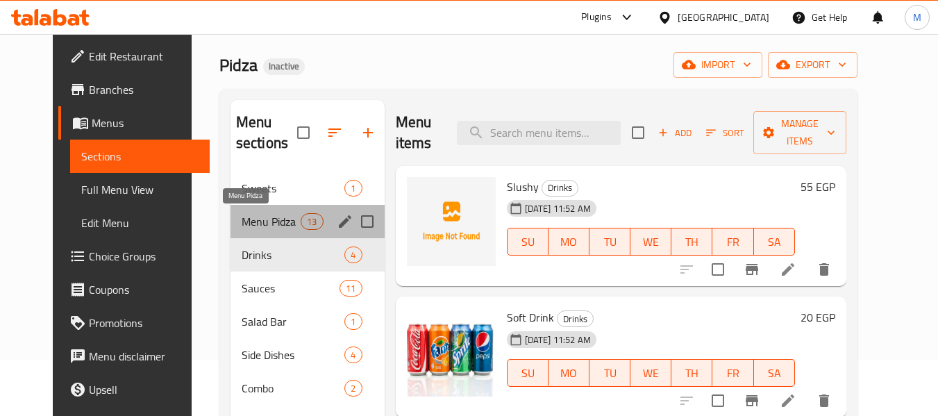
click at [242, 228] on span "Menu Pidza" at bounding box center [271, 221] width 59 height 17
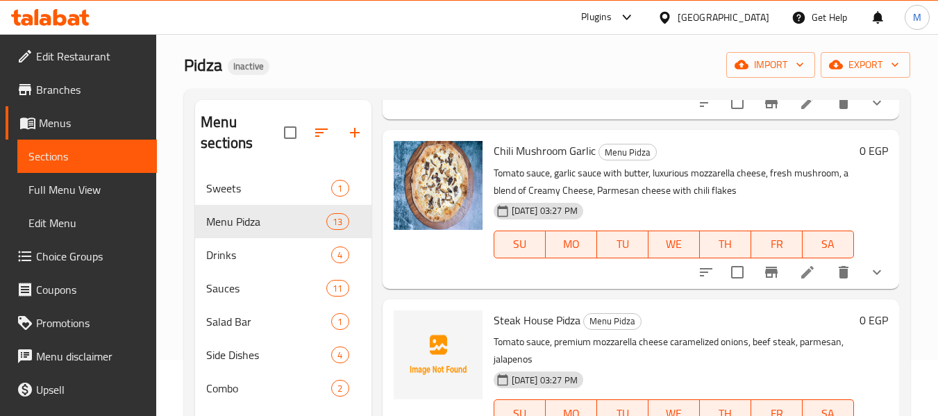
scroll to position [694, 0]
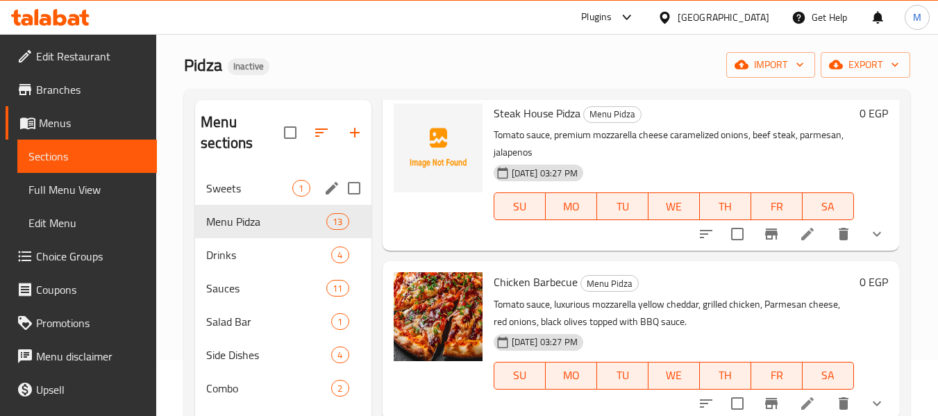
click at [226, 197] on div "Sweets 1" at bounding box center [283, 188] width 176 height 33
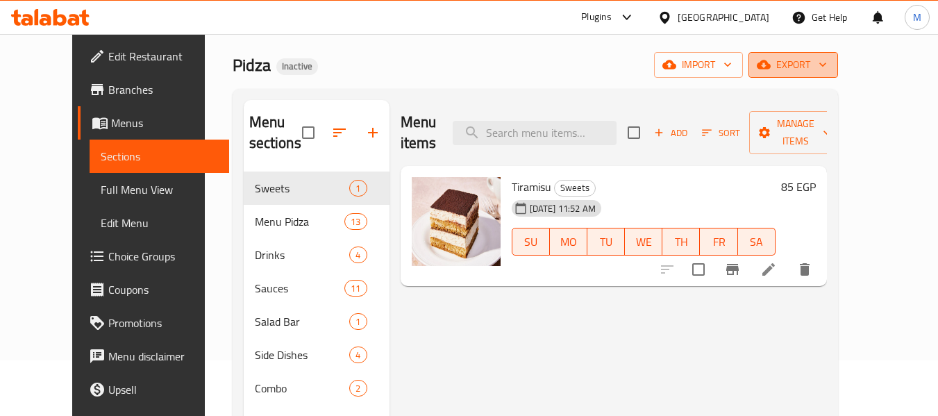
click at [827, 66] on span "export" at bounding box center [793, 64] width 67 height 17
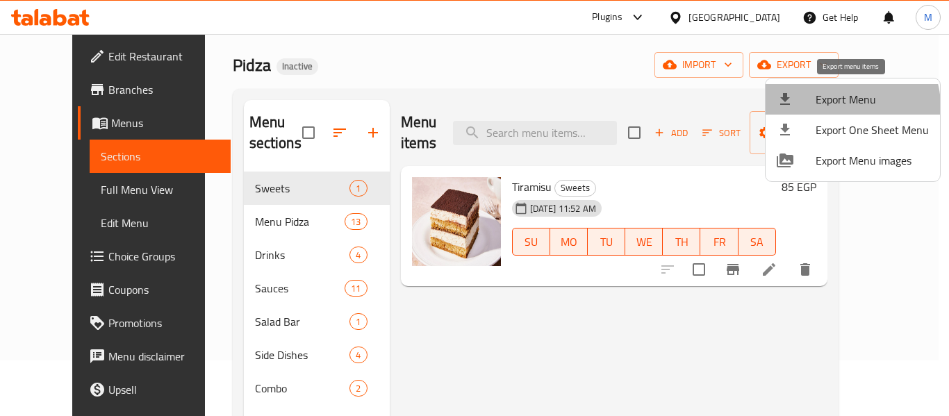
click at [851, 106] on span "Export Menu" at bounding box center [871, 99] width 113 height 17
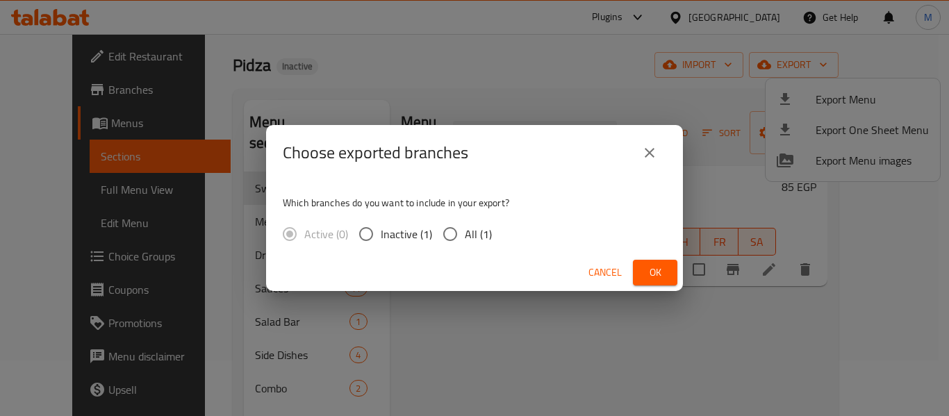
click at [474, 238] on span "All (1)" at bounding box center [478, 234] width 27 height 17
click at [465, 238] on input "All (1)" at bounding box center [449, 233] width 29 height 29
radio input "true"
click at [644, 268] on span "Ok" at bounding box center [655, 272] width 22 height 17
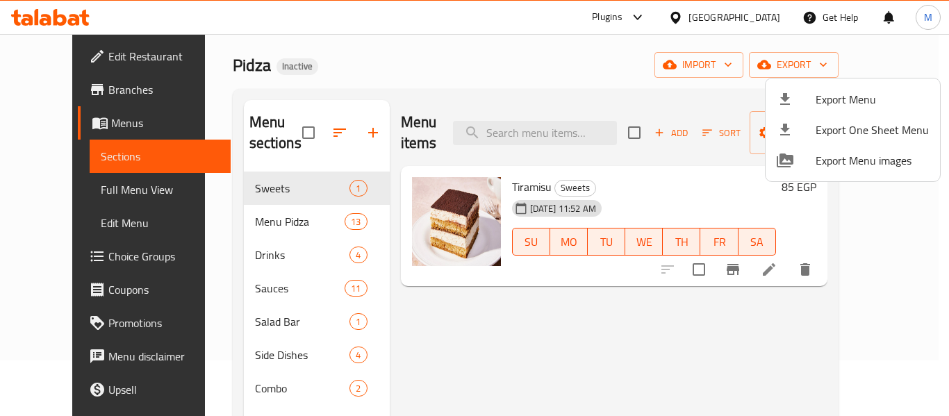
click at [85, 58] on div at bounding box center [474, 208] width 949 height 416
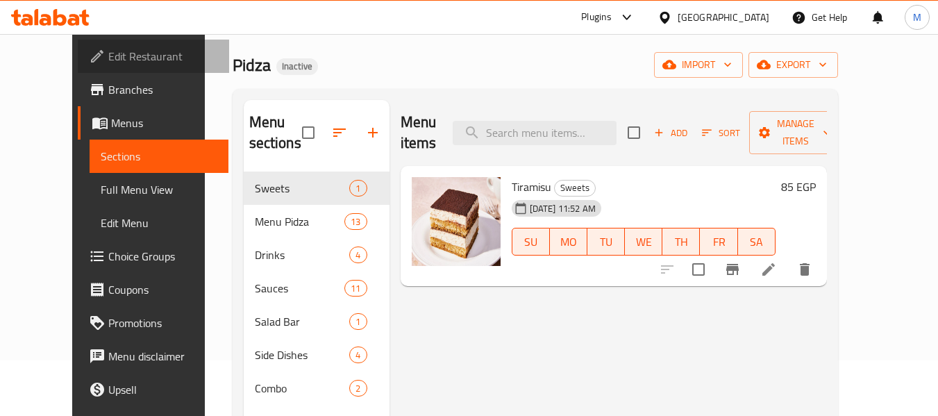
click at [108, 58] on span "Edit Restaurant" at bounding box center [163, 56] width 110 height 17
